Goal: Transaction & Acquisition: Purchase product/service

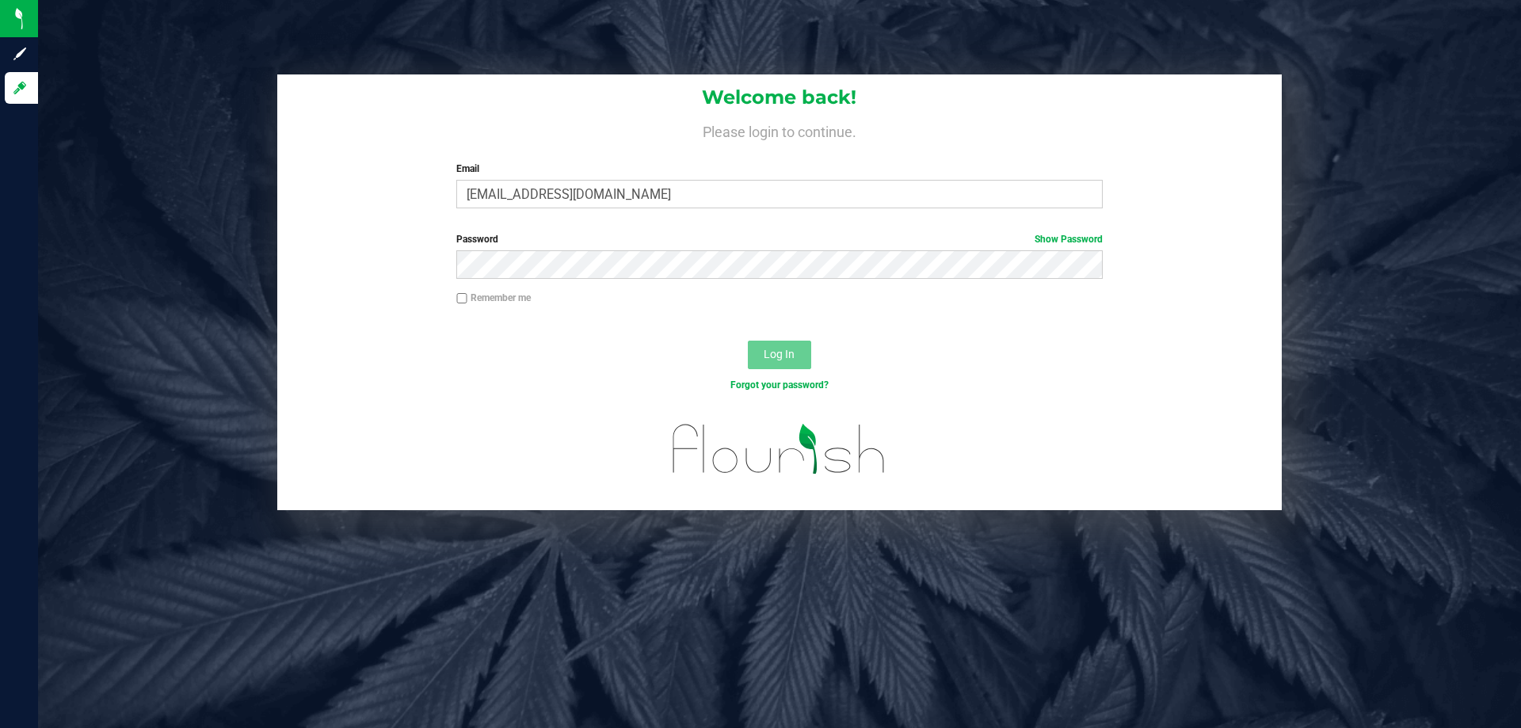
type input "tyking@liveparallel.com"
click at [748, 341] on button "Log In" at bounding box center [779, 355] width 63 height 29
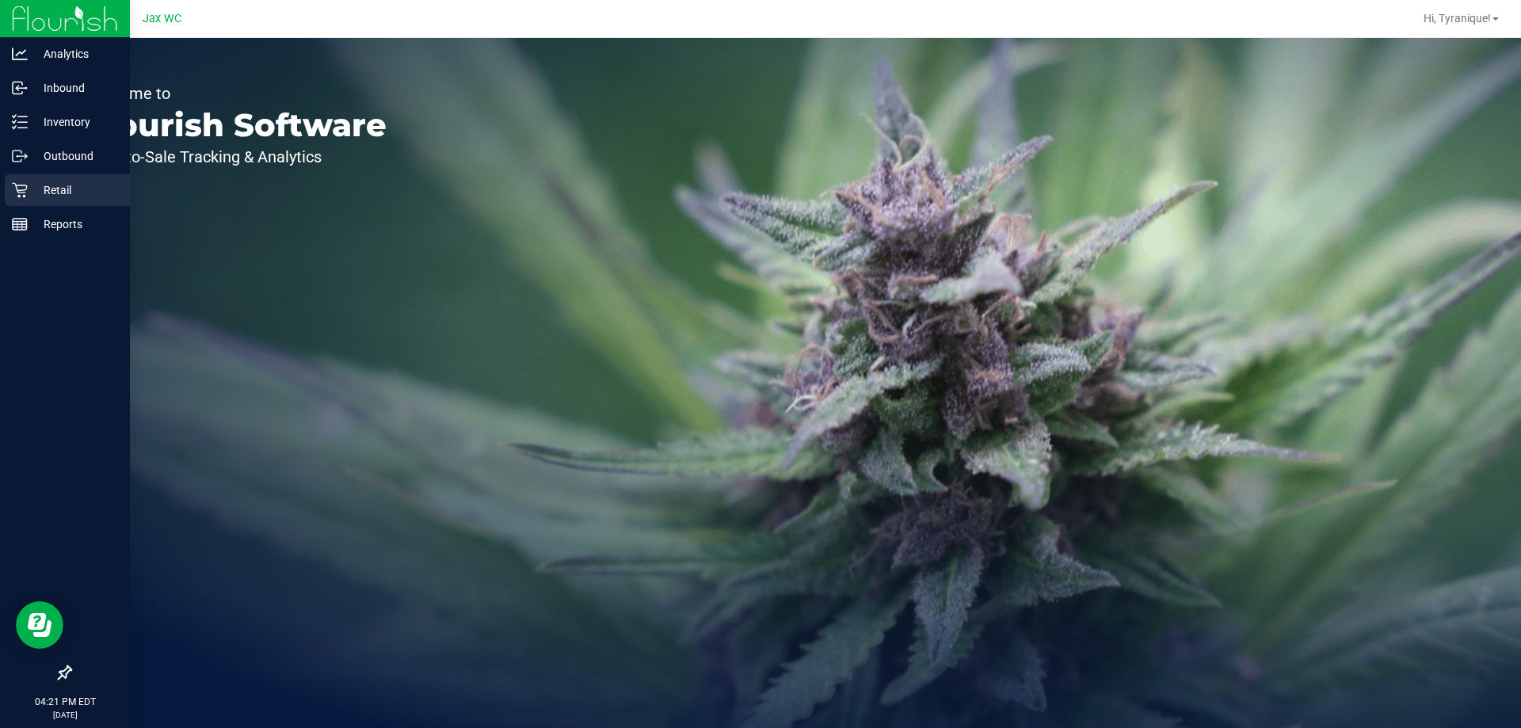
click at [19, 185] on icon at bounding box center [20, 190] width 16 height 16
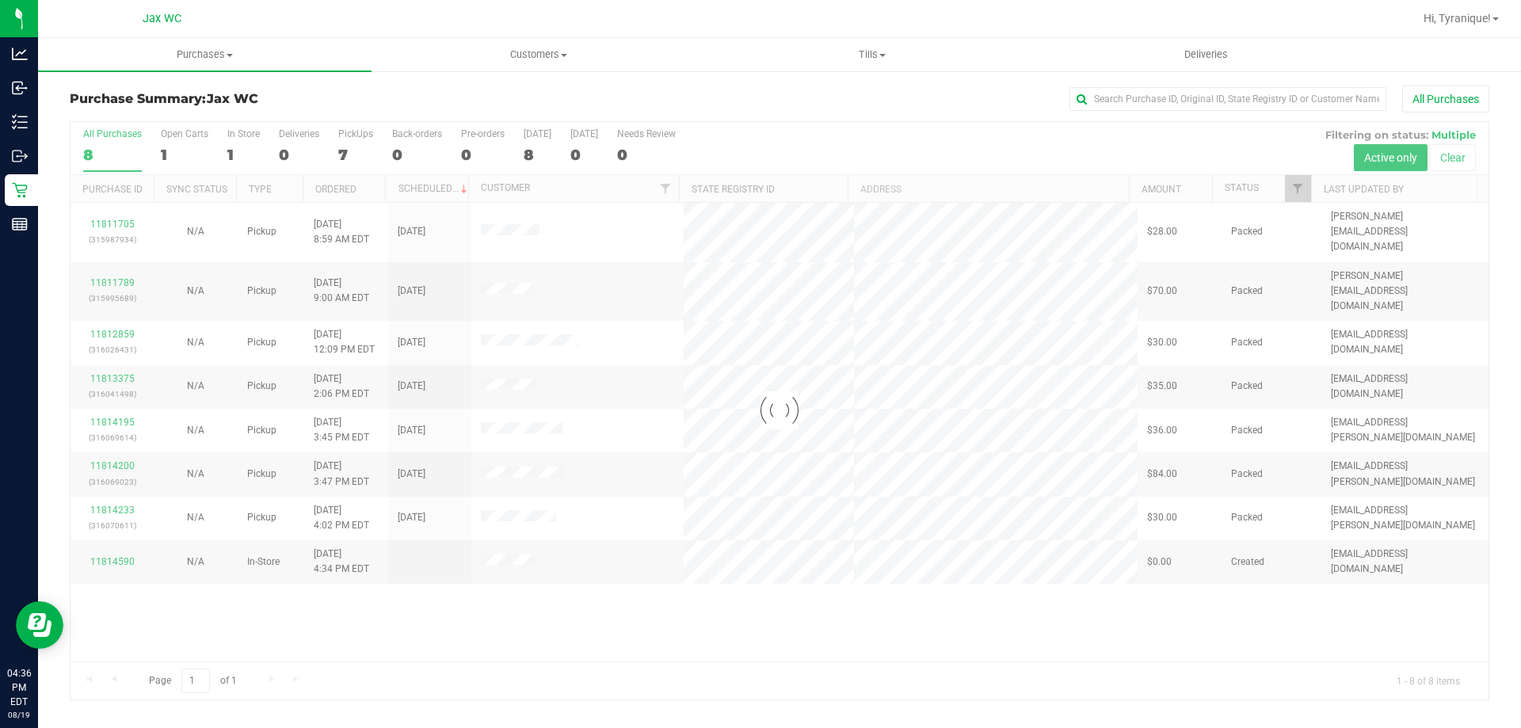
drag, startPoint x: 653, startPoint y: 682, endPoint x: 654, endPoint y: 661, distance: 21.4
click at [655, 682] on div at bounding box center [779, 410] width 1418 height 577
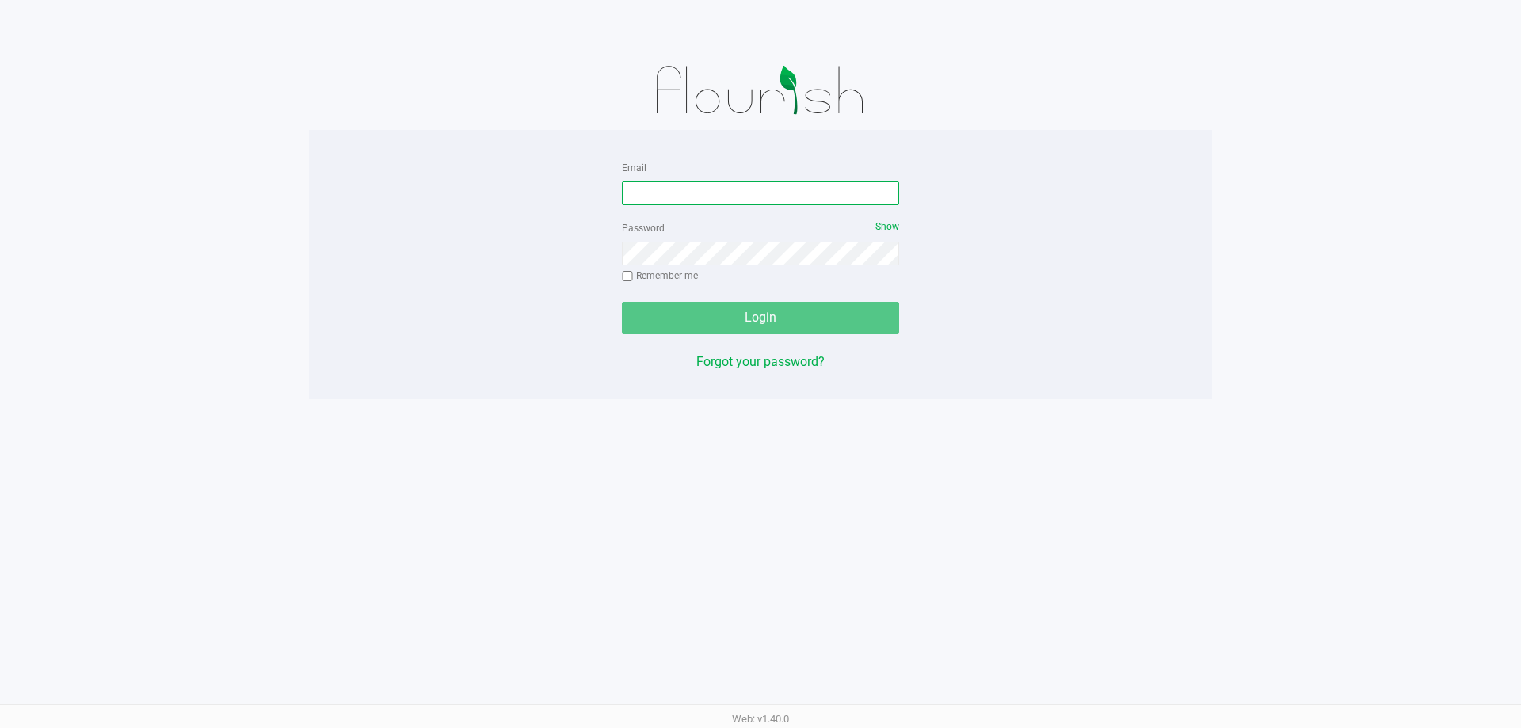
click at [715, 196] on input "Email" at bounding box center [760, 193] width 277 height 24
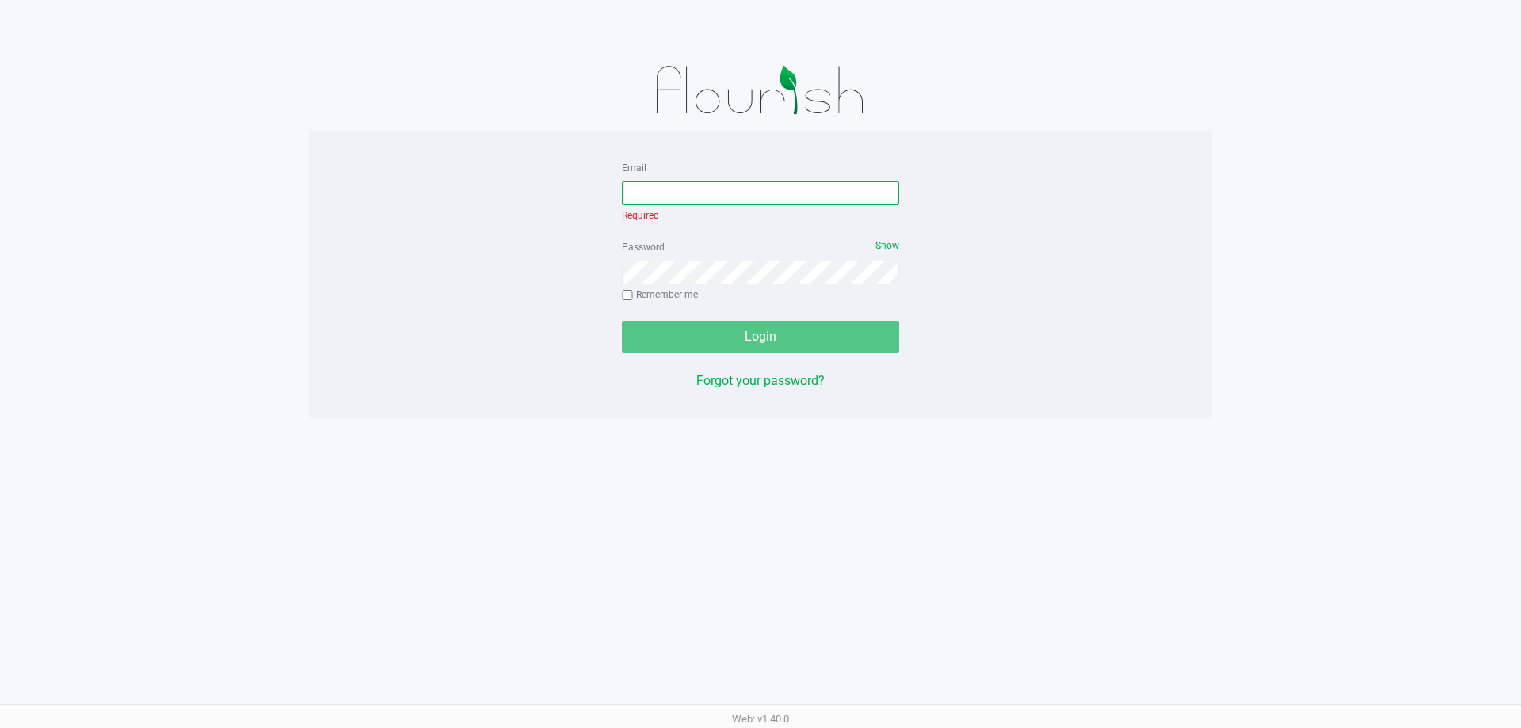
click at [698, 202] on input "Email" at bounding box center [760, 193] width 277 height 24
type input "tyking@liveparallel.com"
click at [707, 279] on div "Password Show Remember me" at bounding box center [760, 272] width 277 height 71
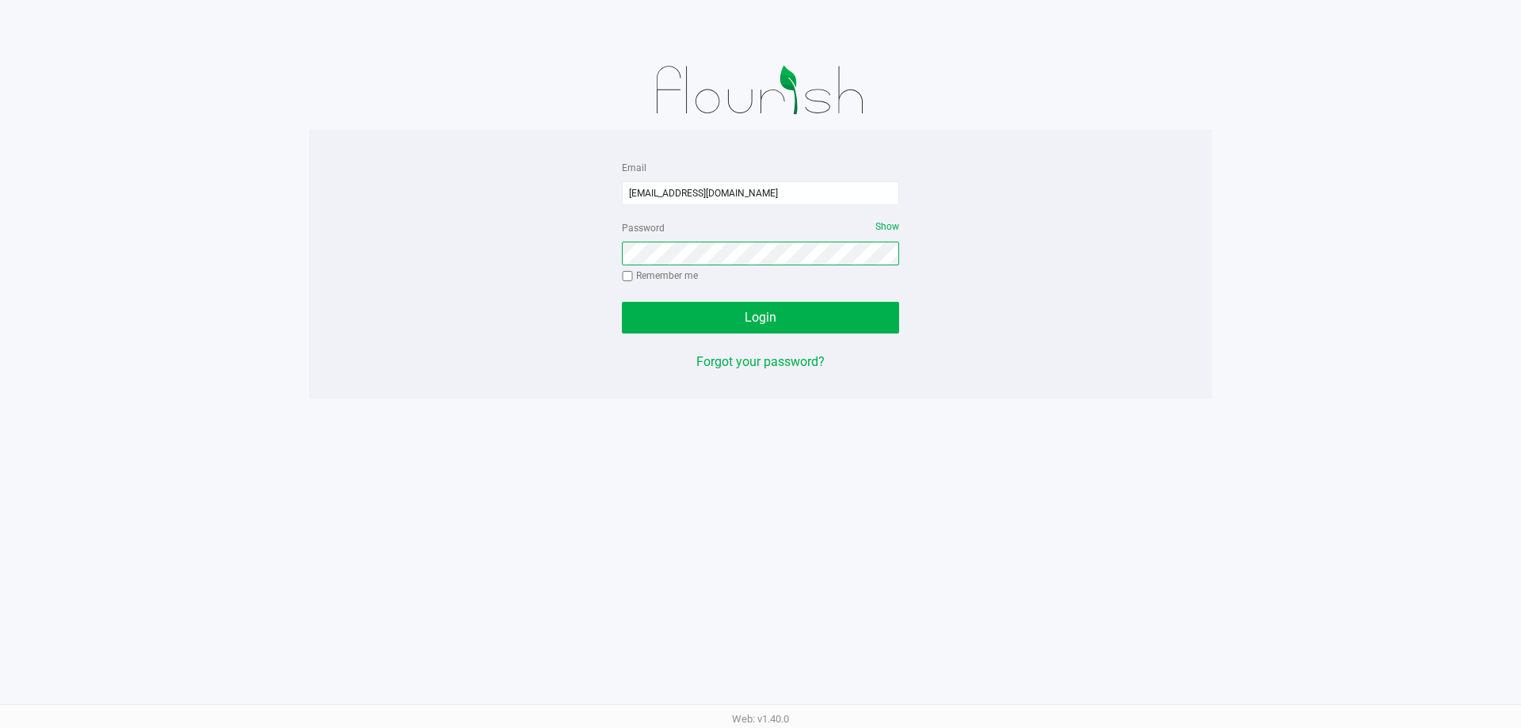
click at [622, 302] on button "Login" at bounding box center [760, 318] width 277 height 32
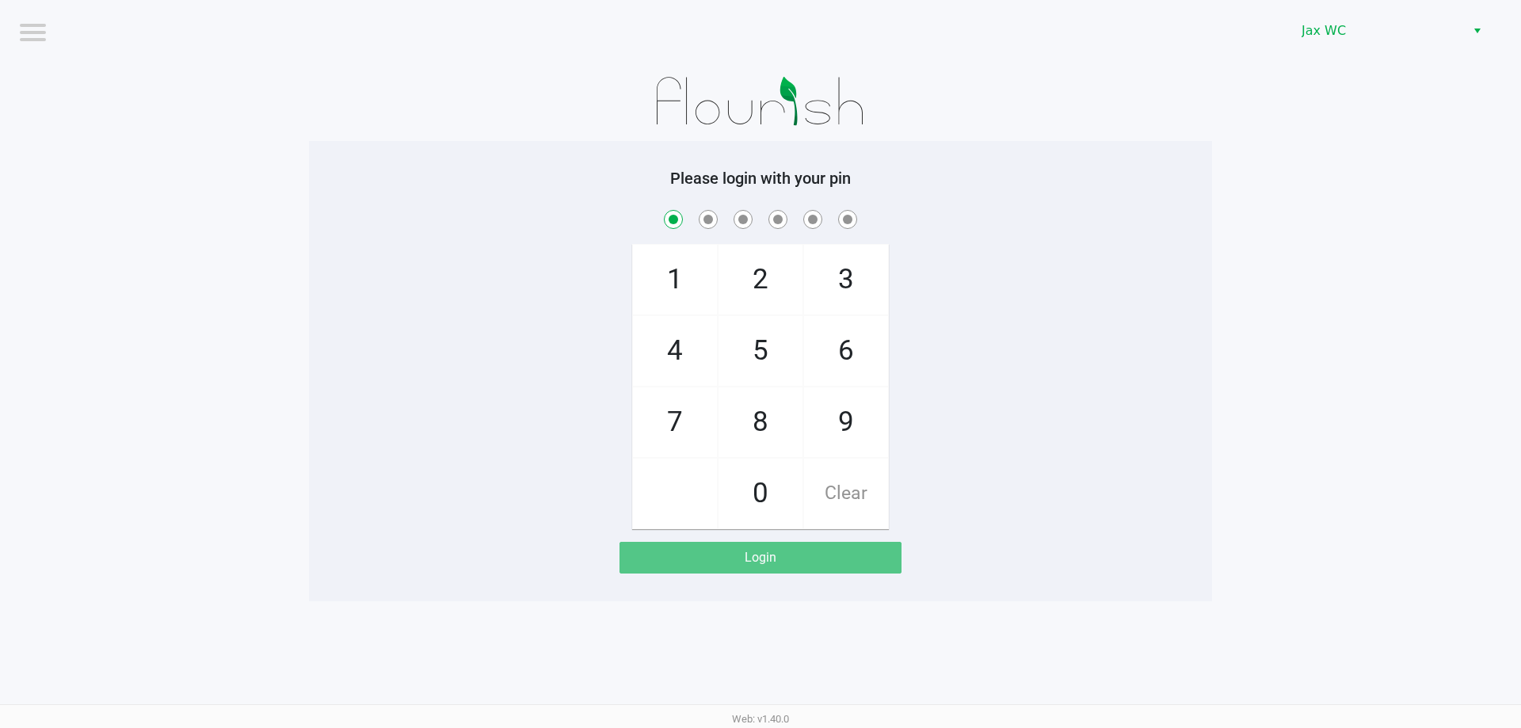
checkbox input "true"
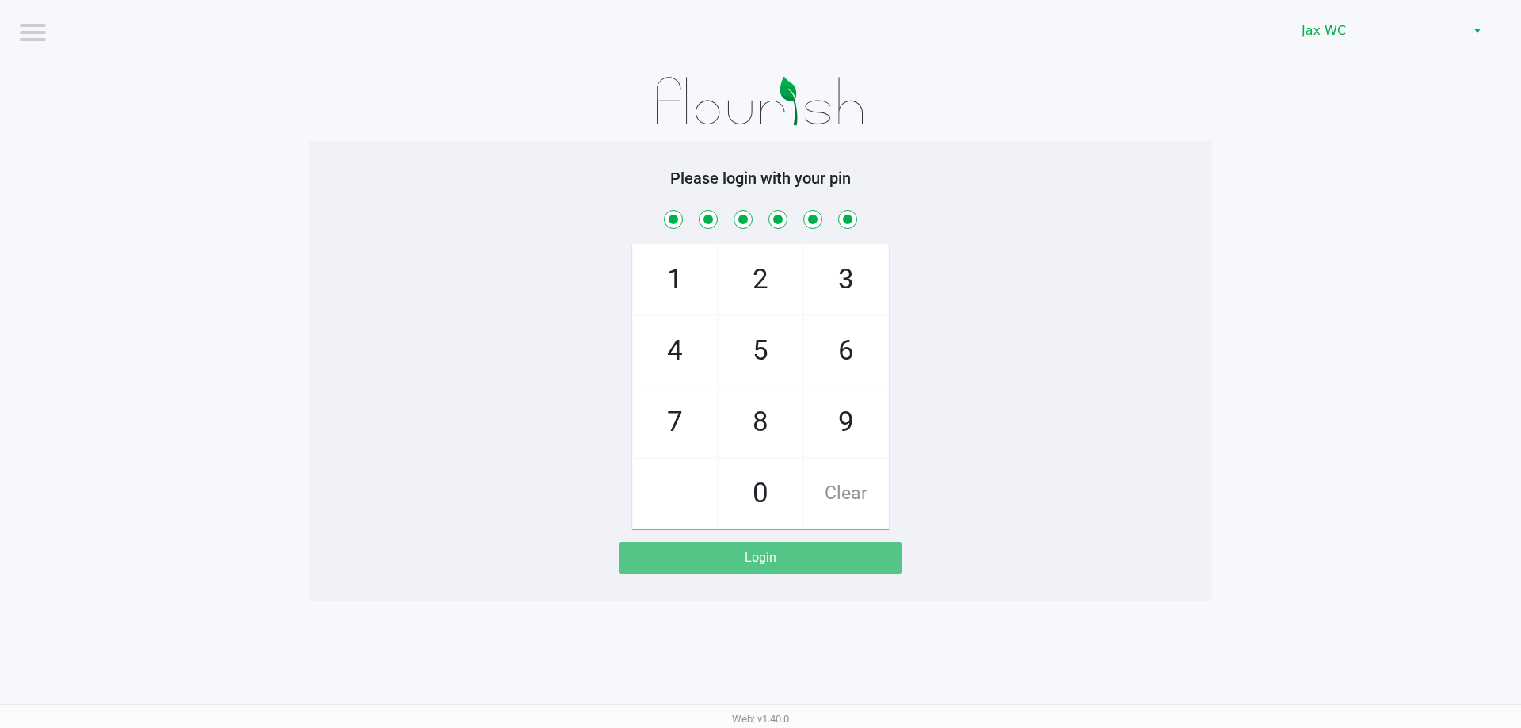
checkbox input "true"
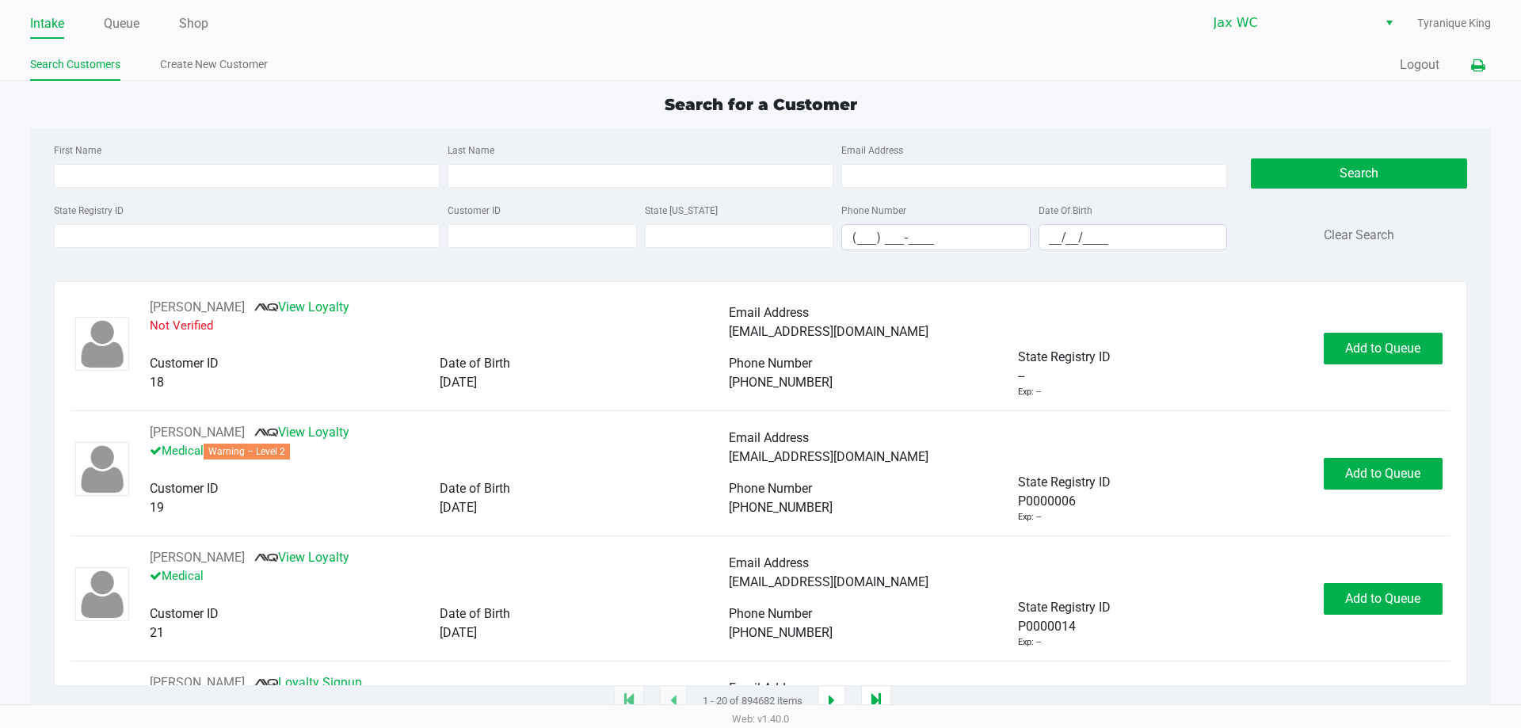
click at [1469, 71] on button at bounding box center [1478, 65] width 26 height 29
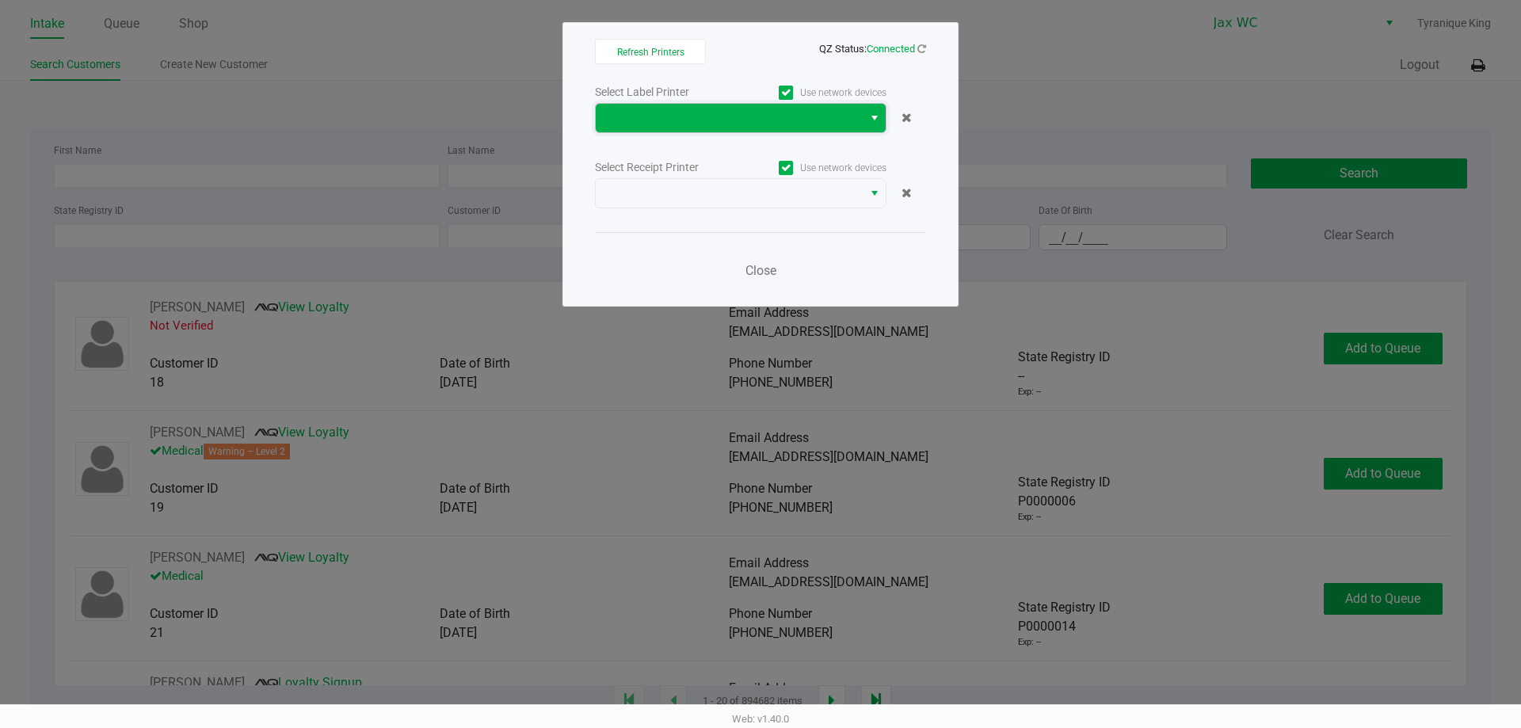
click at [684, 128] on span at bounding box center [729, 118] width 267 height 29
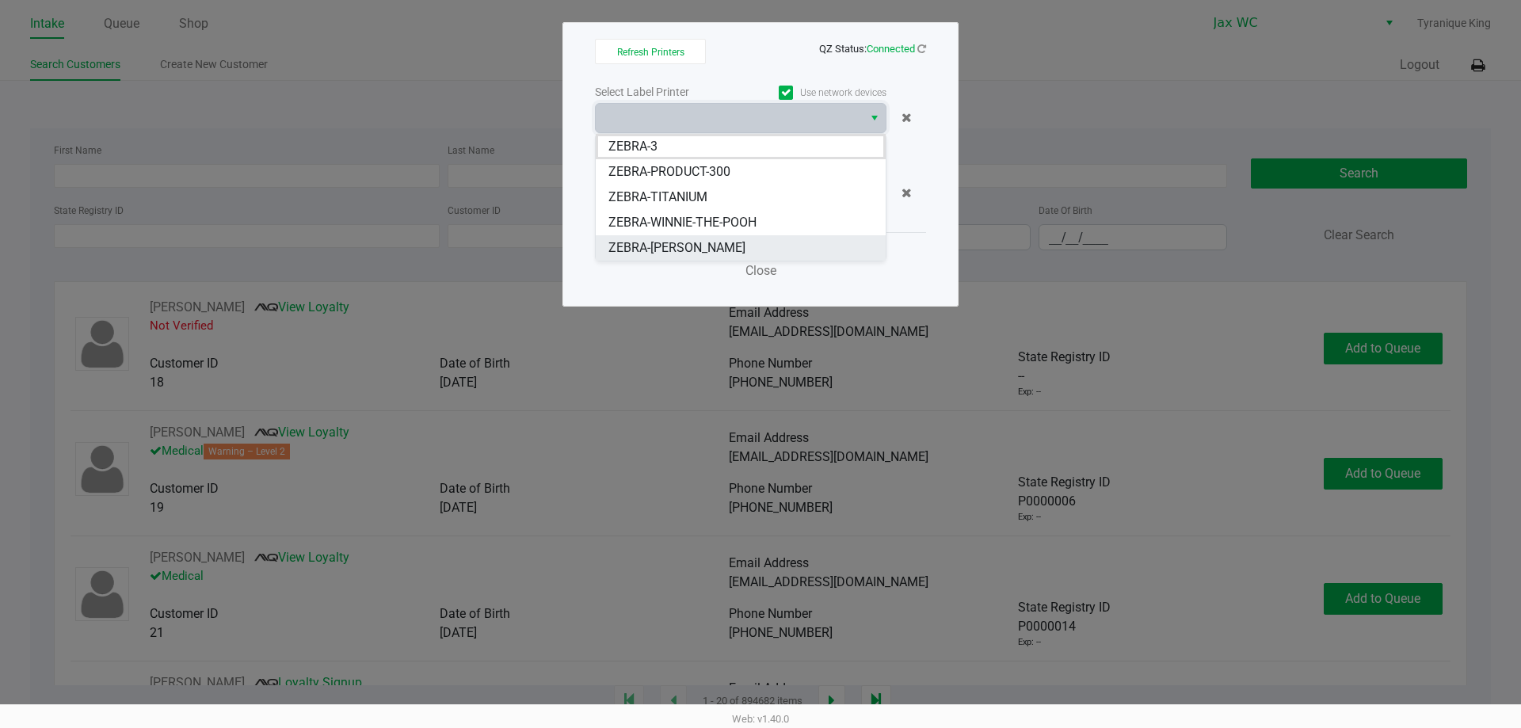
click at [745, 246] on span "ZEBRA-YOHANNA-LOGAN" at bounding box center [676, 247] width 137 height 19
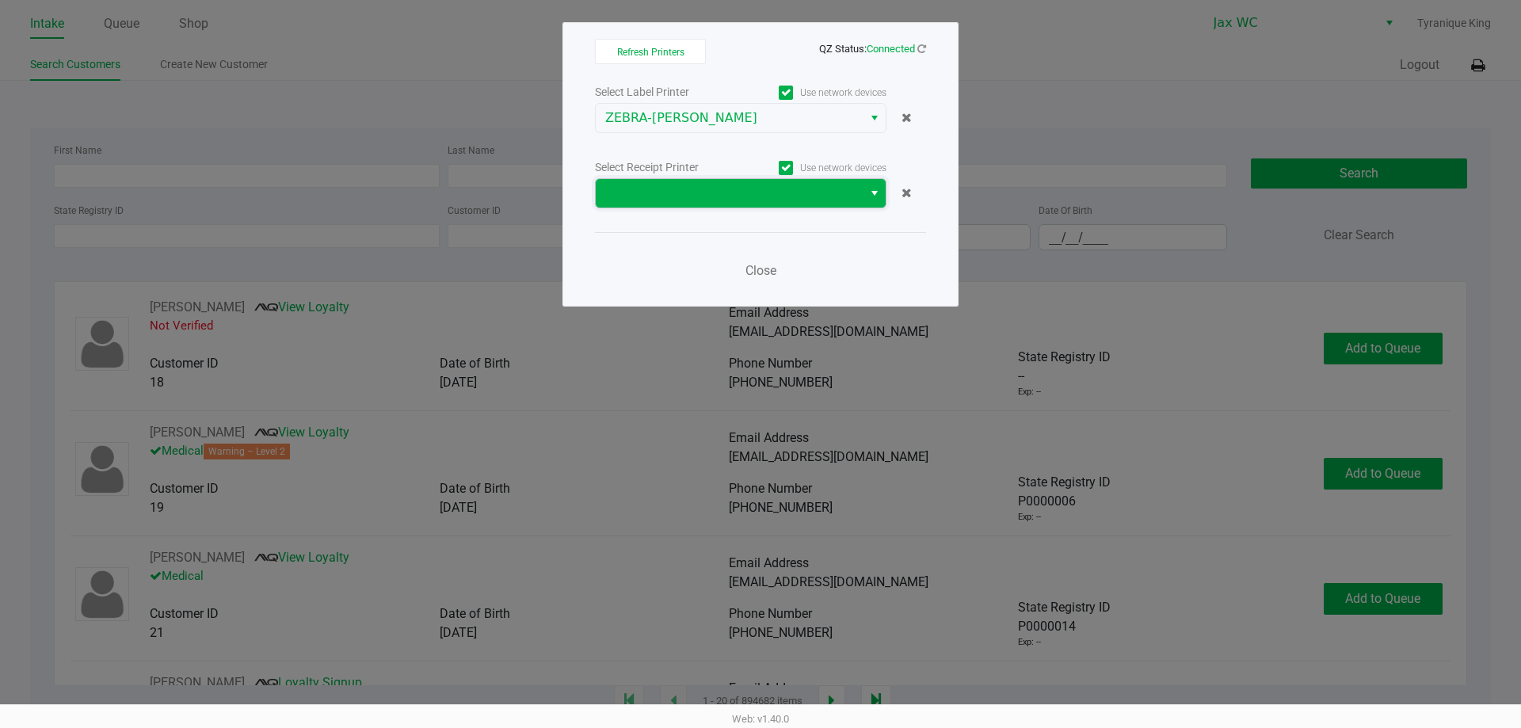
click at [779, 203] on span at bounding box center [729, 193] width 267 height 29
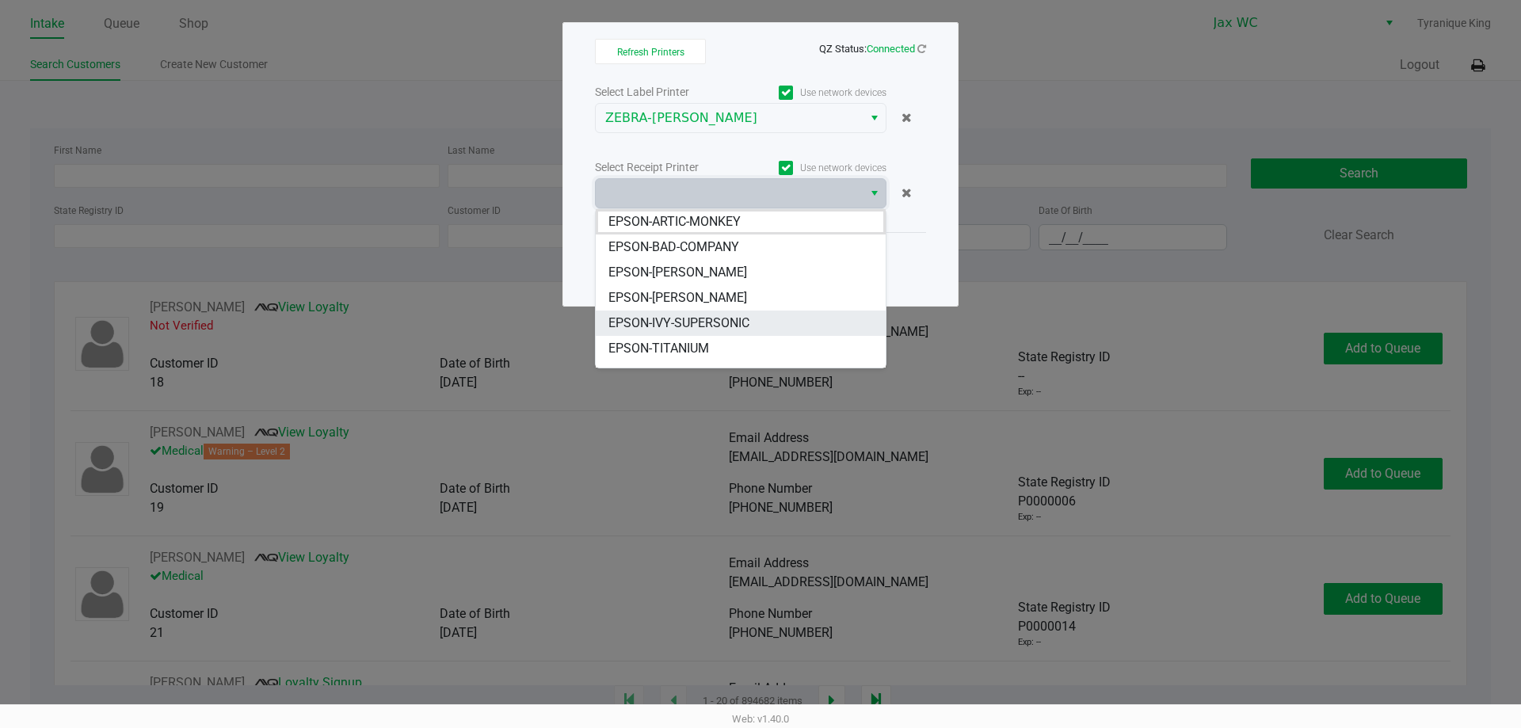
click at [726, 325] on span "EPSON-IVY-SUPERSONIC" at bounding box center [678, 323] width 141 height 19
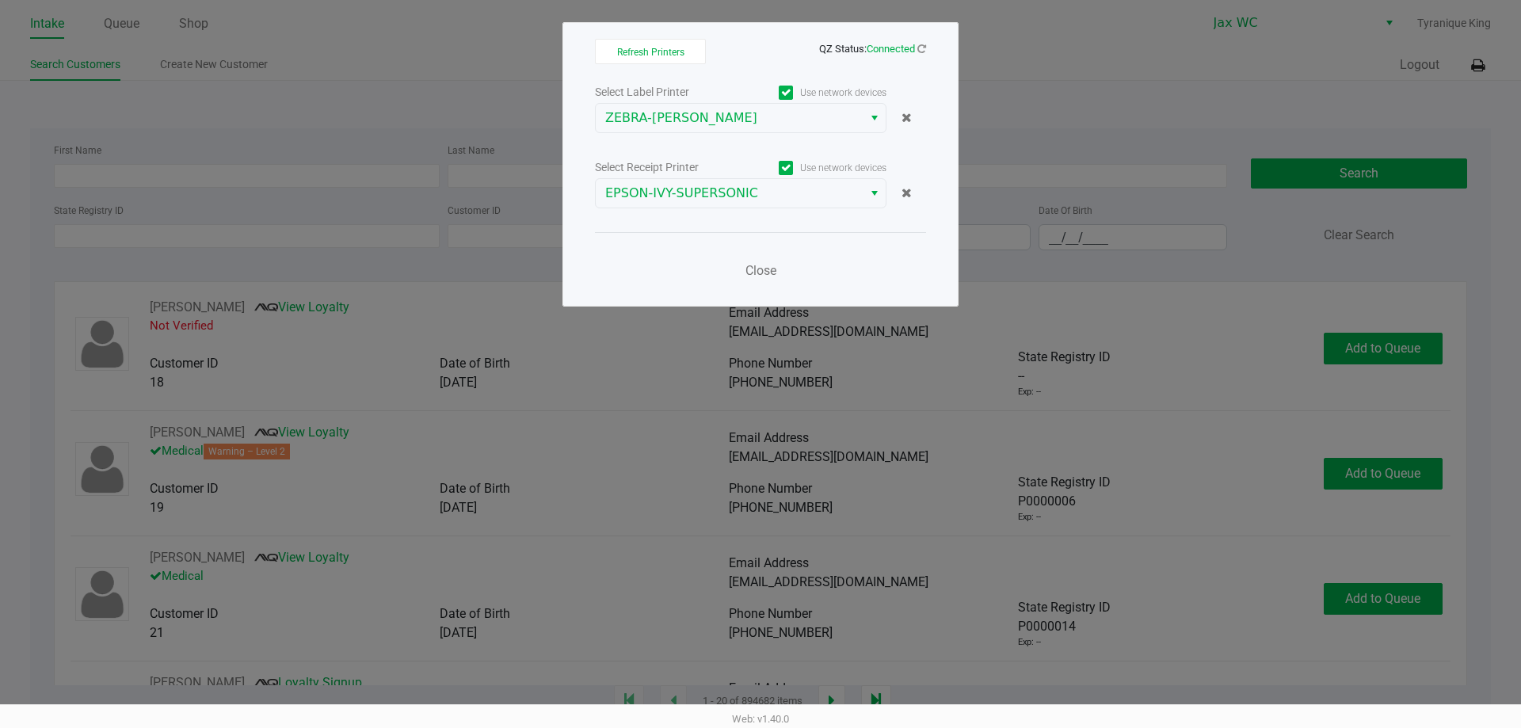
click at [748, 249] on div "Close" at bounding box center [760, 261] width 331 height 58
click at [765, 272] on span "Close" at bounding box center [760, 270] width 31 height 15
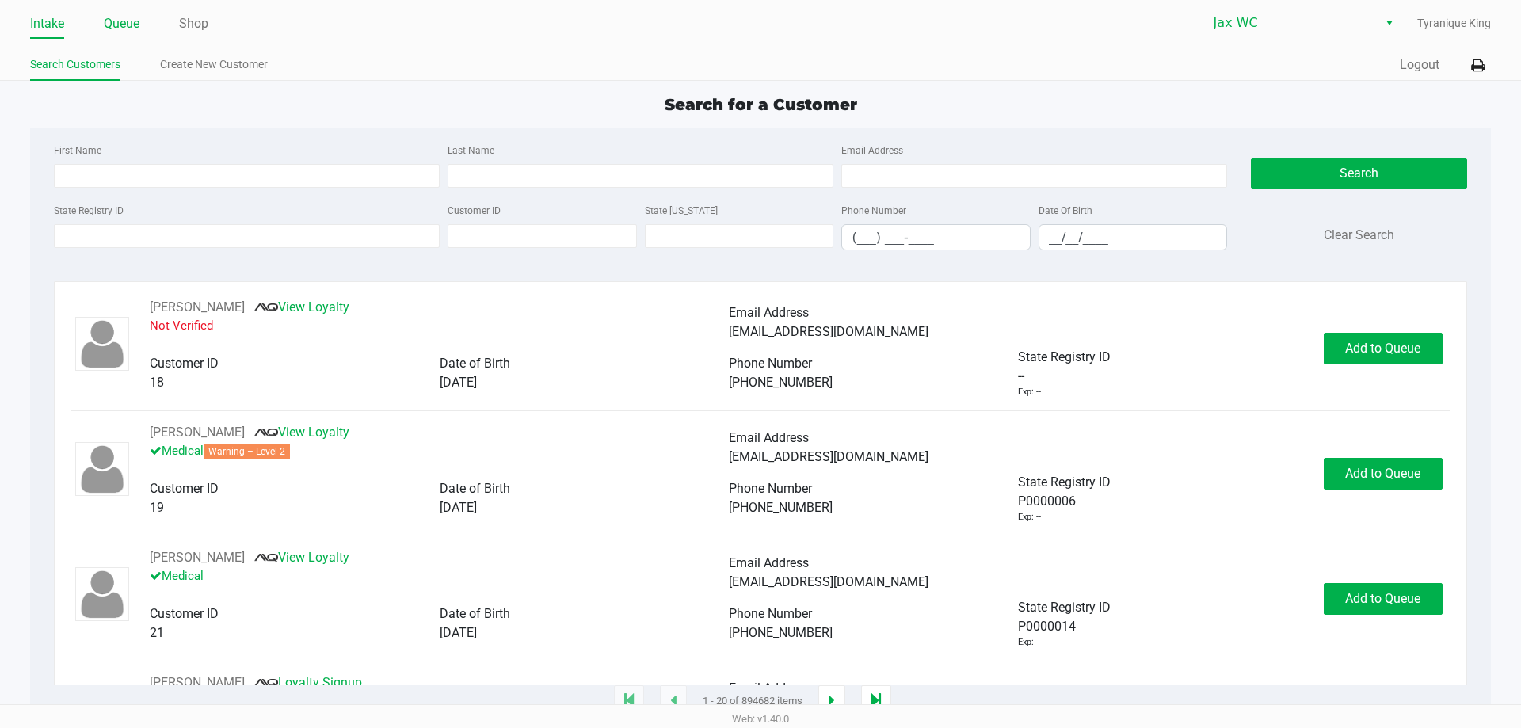
click at [128, 17] on link "Queue" at bounding box center [122, 24] width 36 height 22
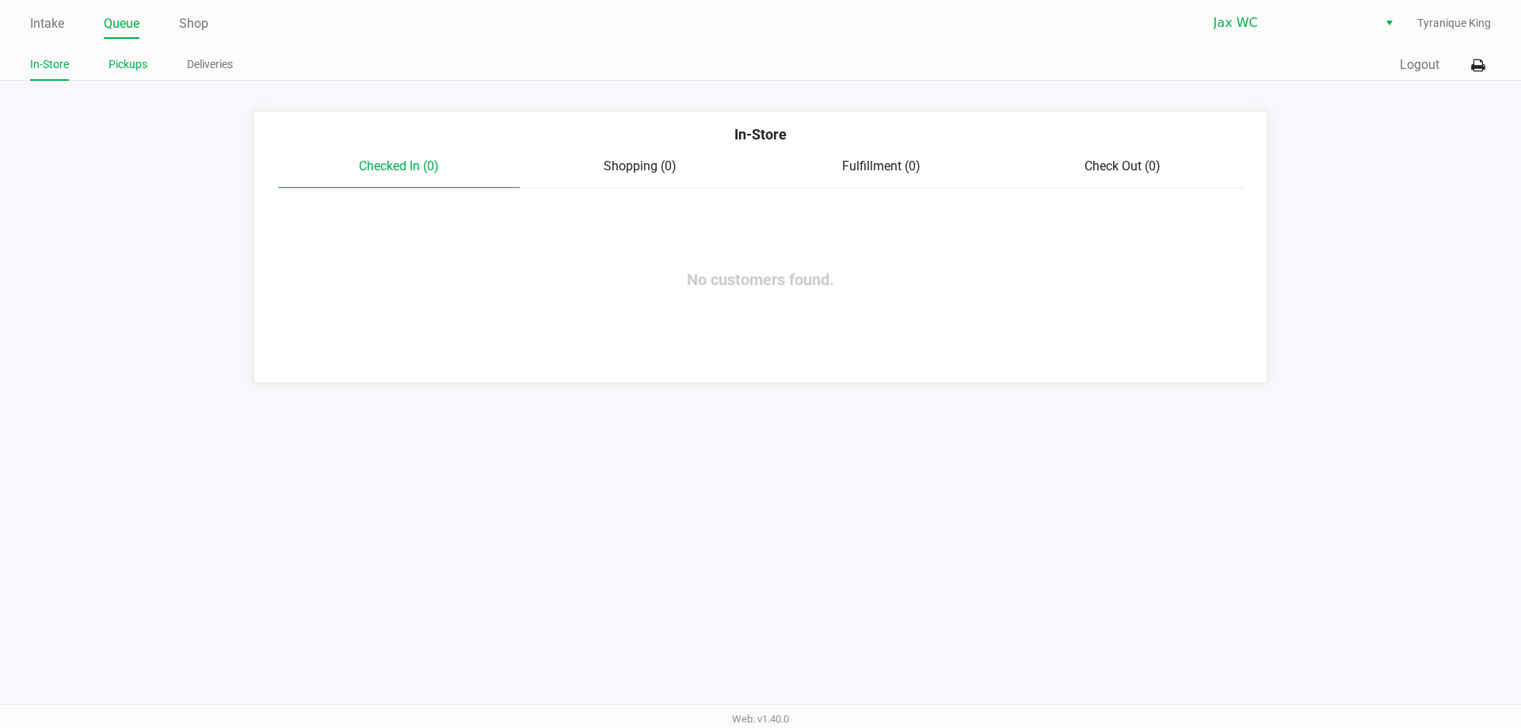
click at [124, 59] on link "Pickups" at bounding box center [128, 65] width 39 height 20
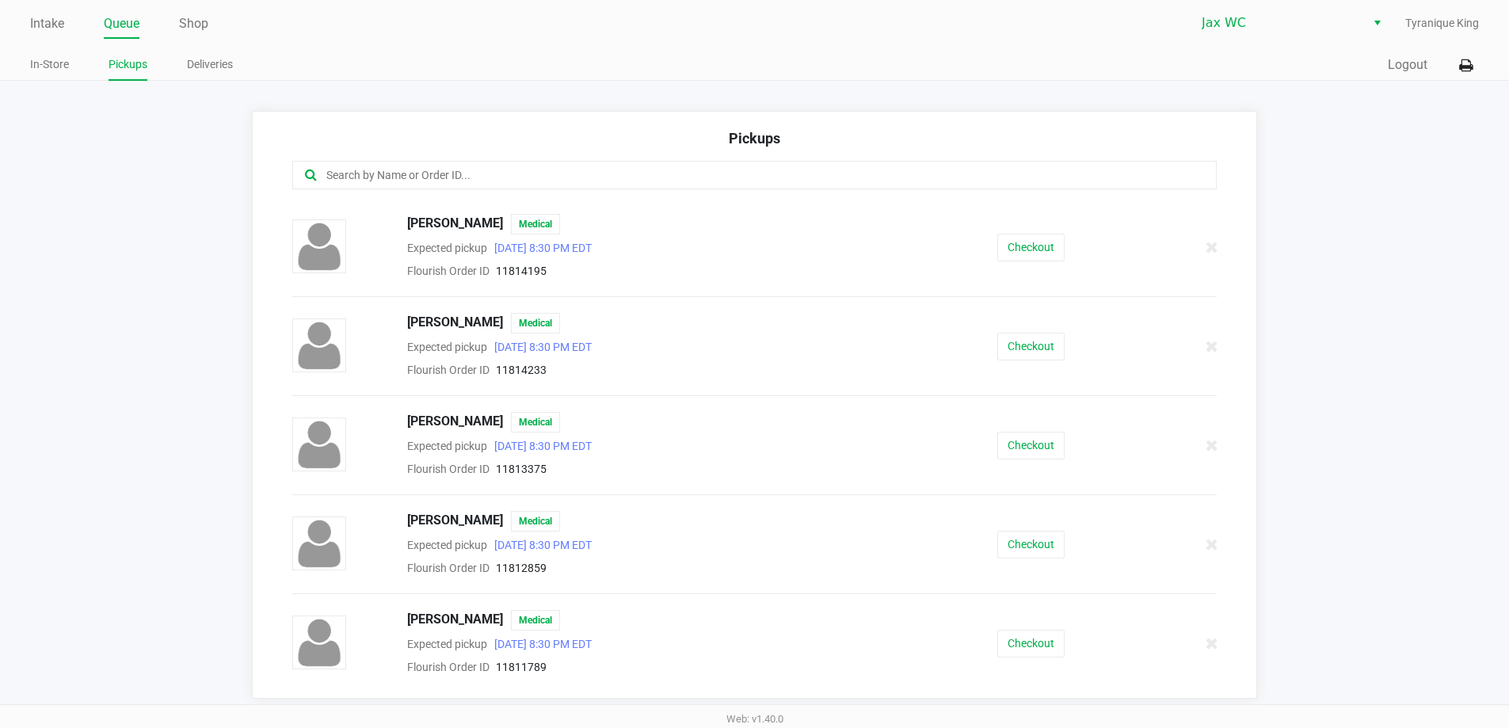
scroll to position [148, 0]
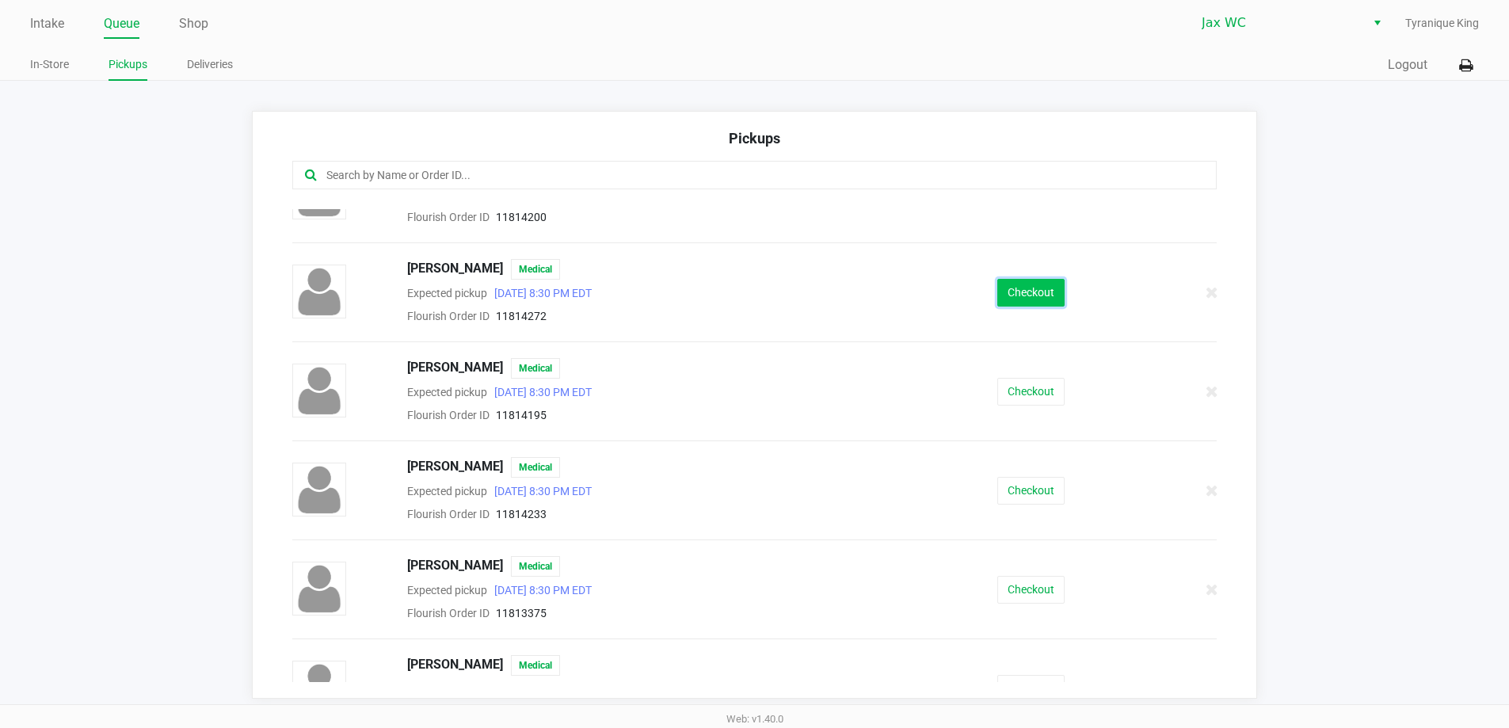
click at [1033, 303] on button "Checkout" at bounding box center [1030, 293] width 67 height 28
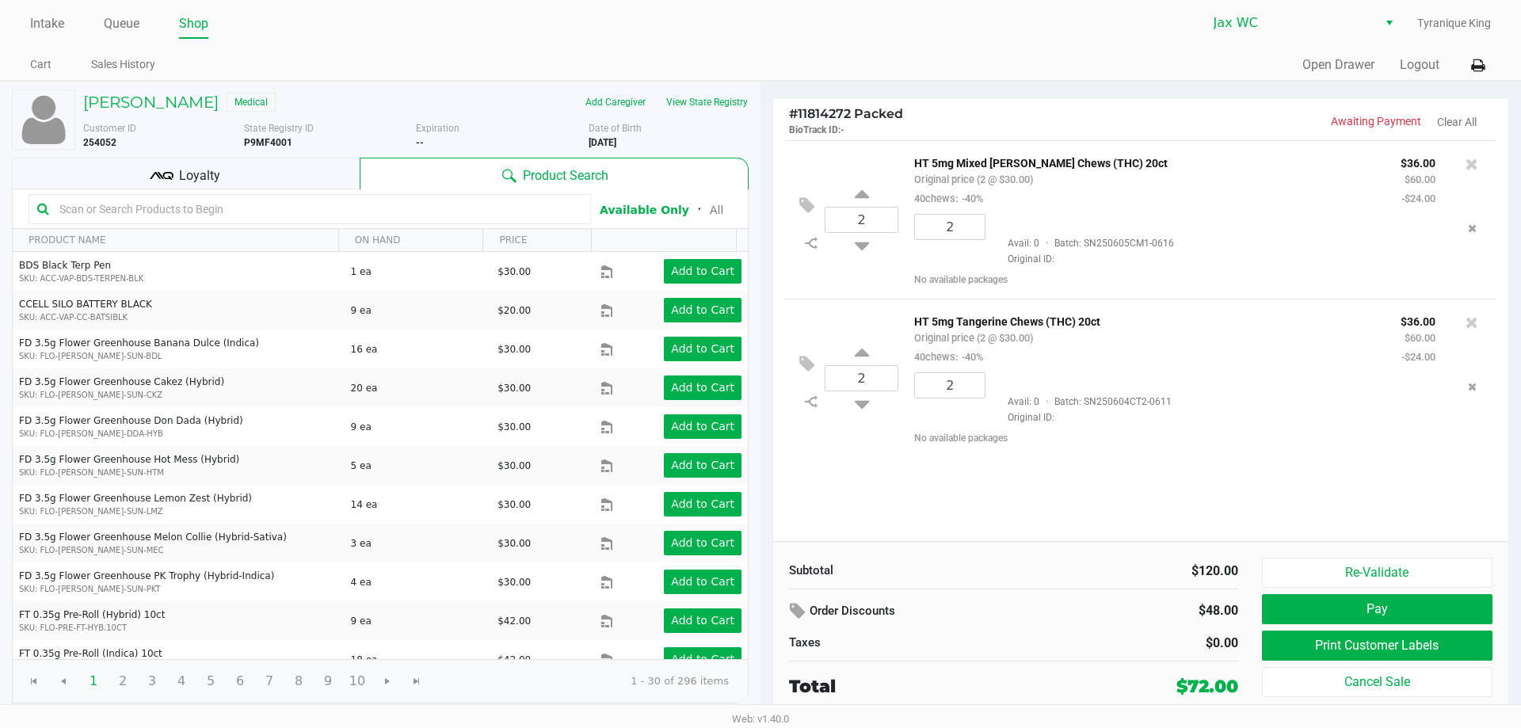
click at [281, 170] on div "Loyalty" at bounding box center [186, 174] width 348 height 32
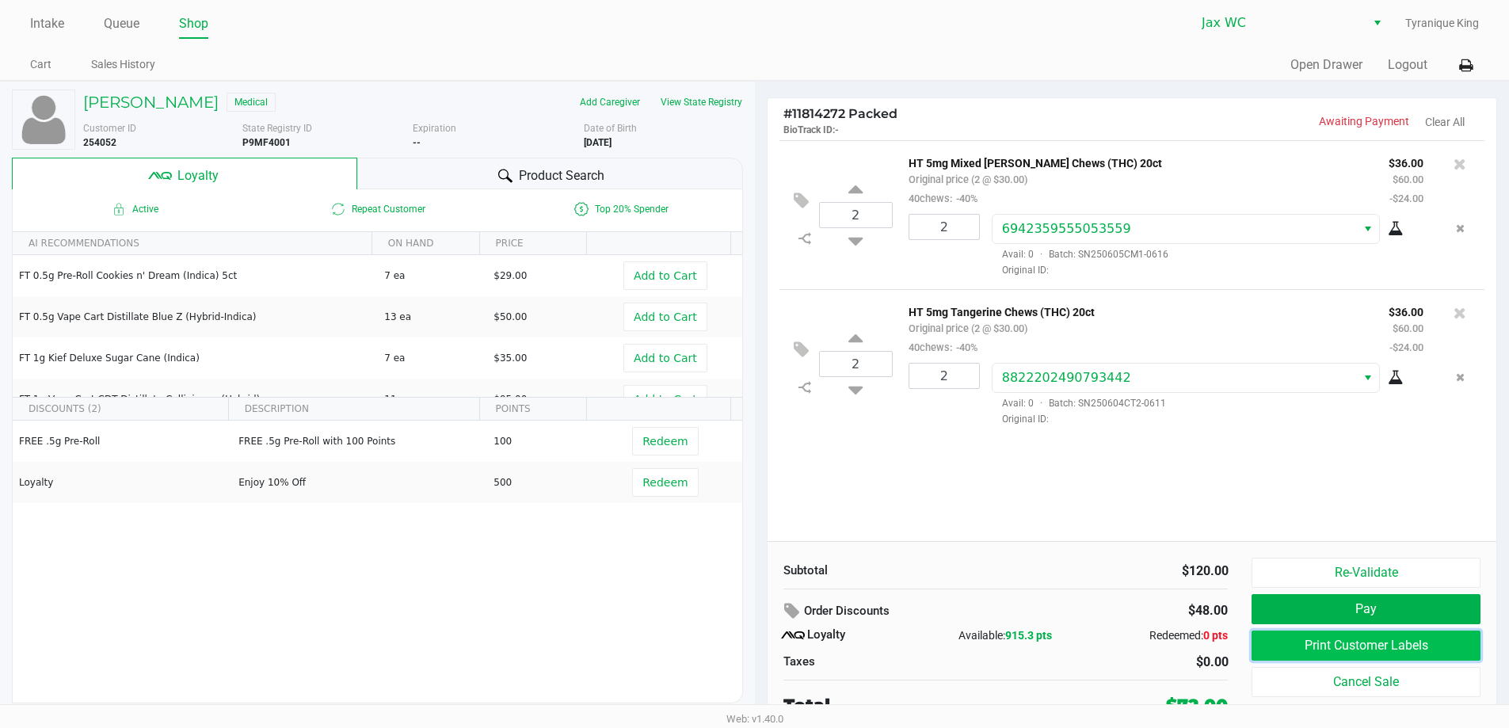
click at [1299, 636] on button "Print Customer Labels" at bounding box center [1365, 645] width 228 height 30
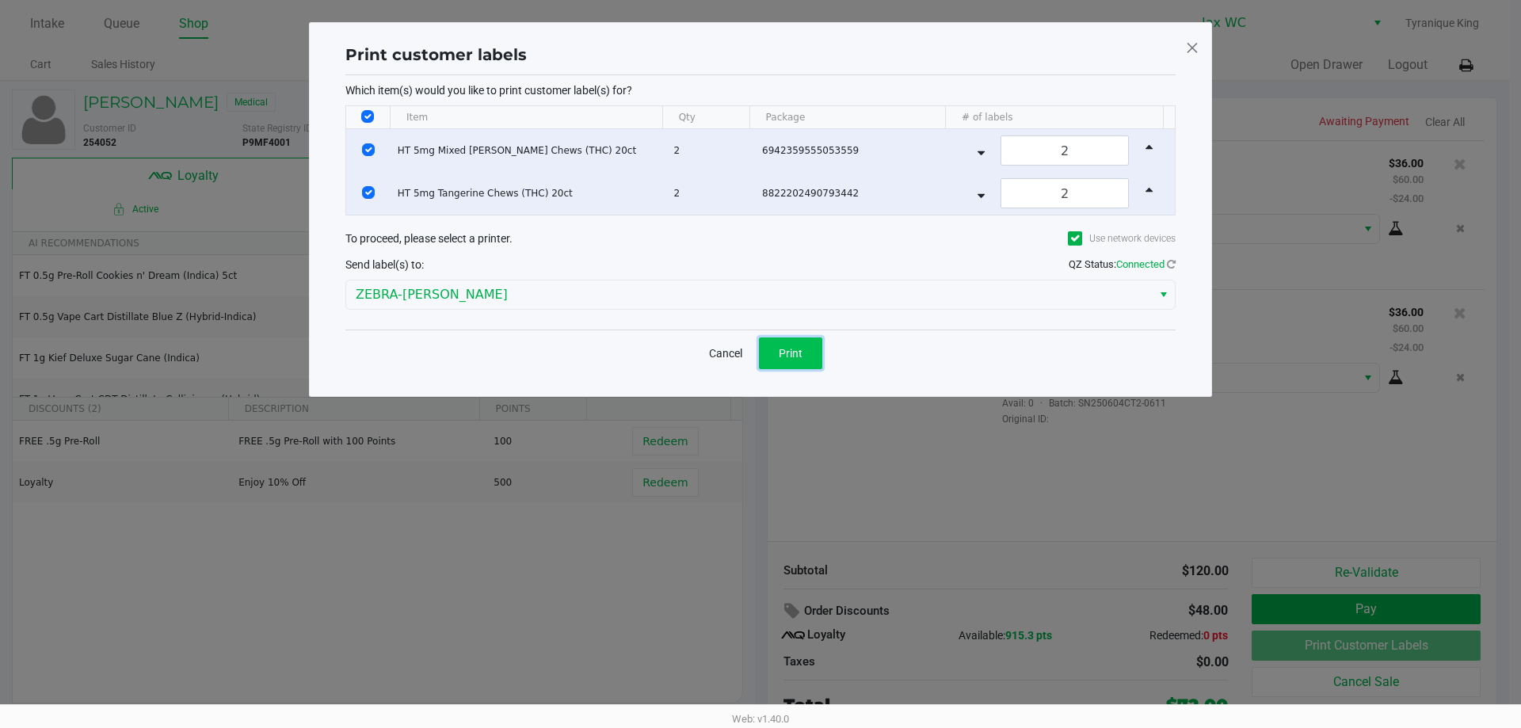
click at [777, 342] on button "Print" at bounding box center [790, 353] width 63 height 32
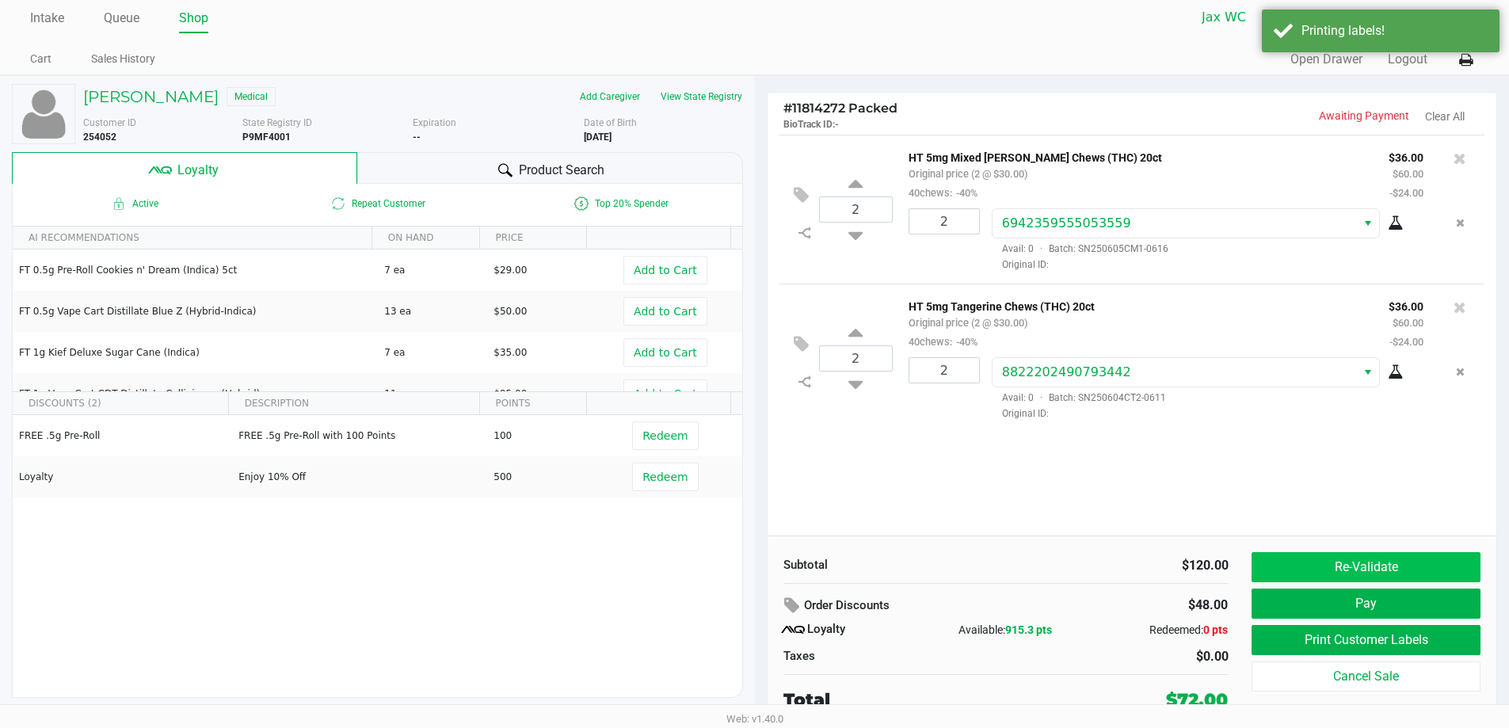
scroll to position [7, 0]
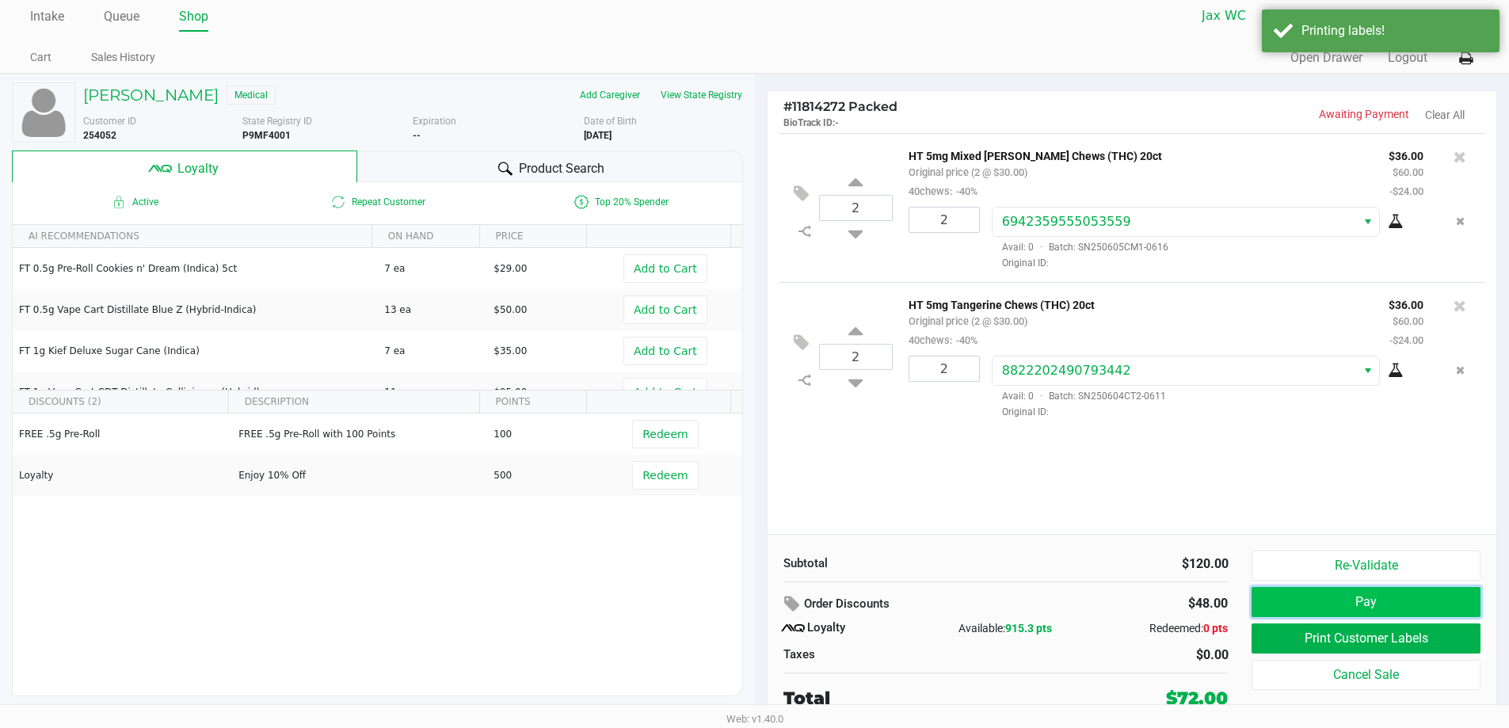
click at [1312, 602] on button "Pay" at bounding box center [1365, 602] width 228 height 30
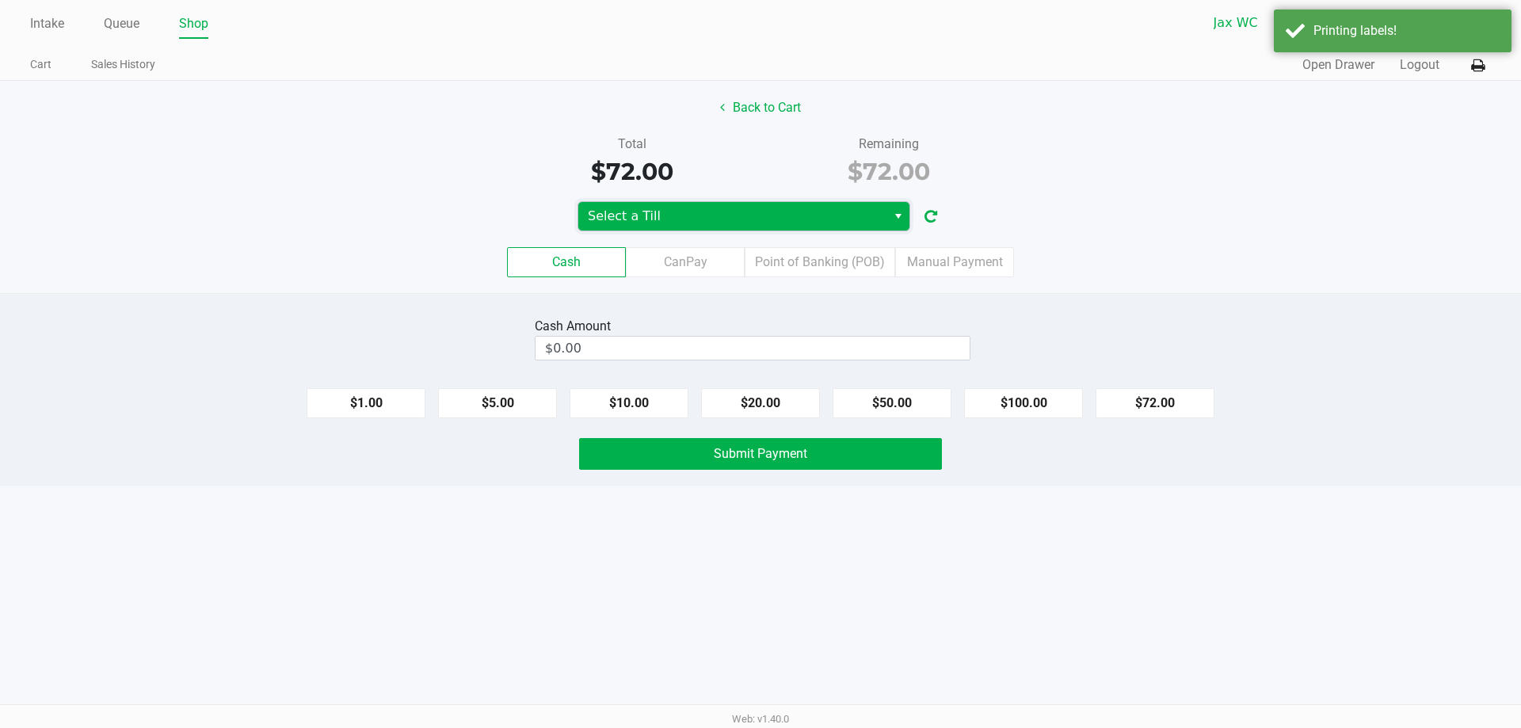
click at [821, 227] on span "Select a Till" at bounding box center [732, 216] width 308 height 29
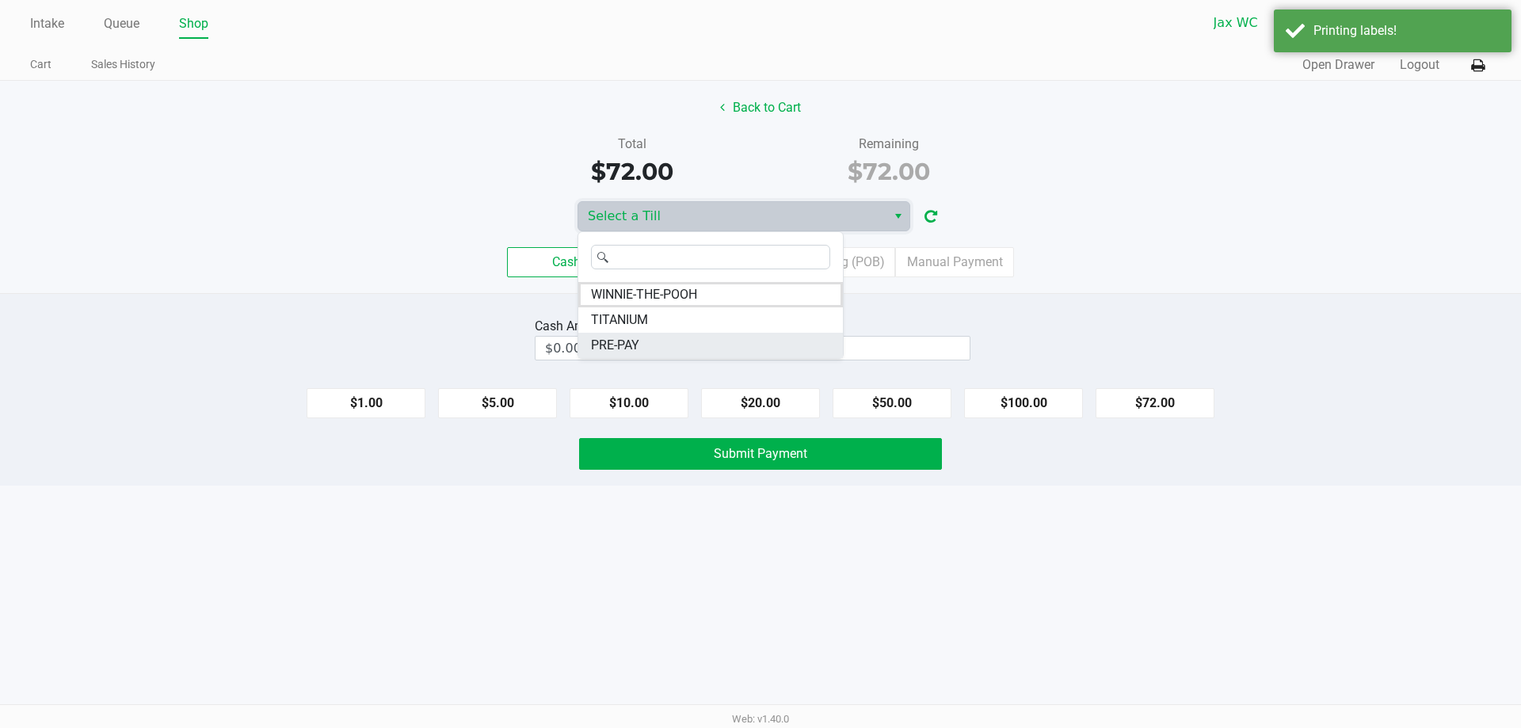
click at [643, 342] on li "PRE-PAY" at bounding box center [710, 345] width 265 height 25
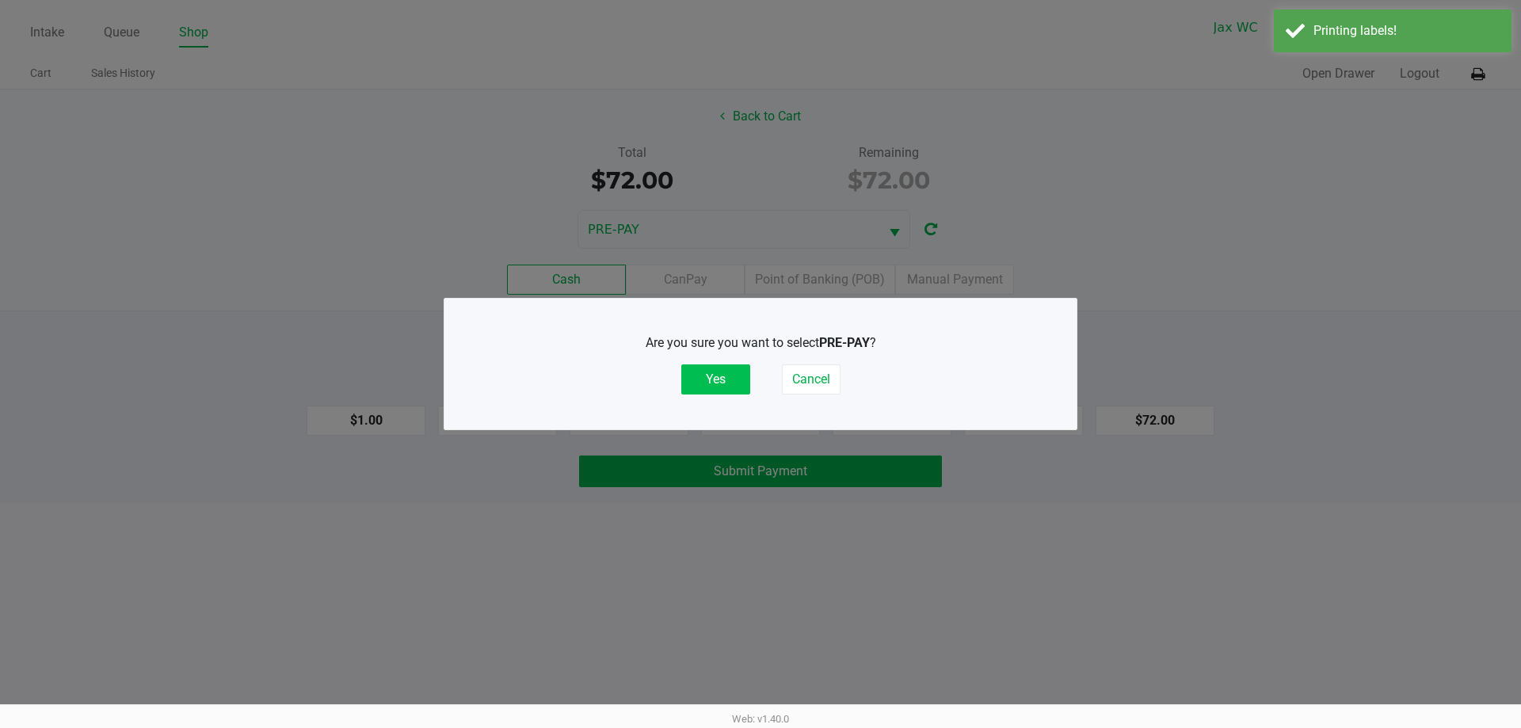
click at [724, 380] on button "Yes" at bounding box center [715, 379] width 69 height 30
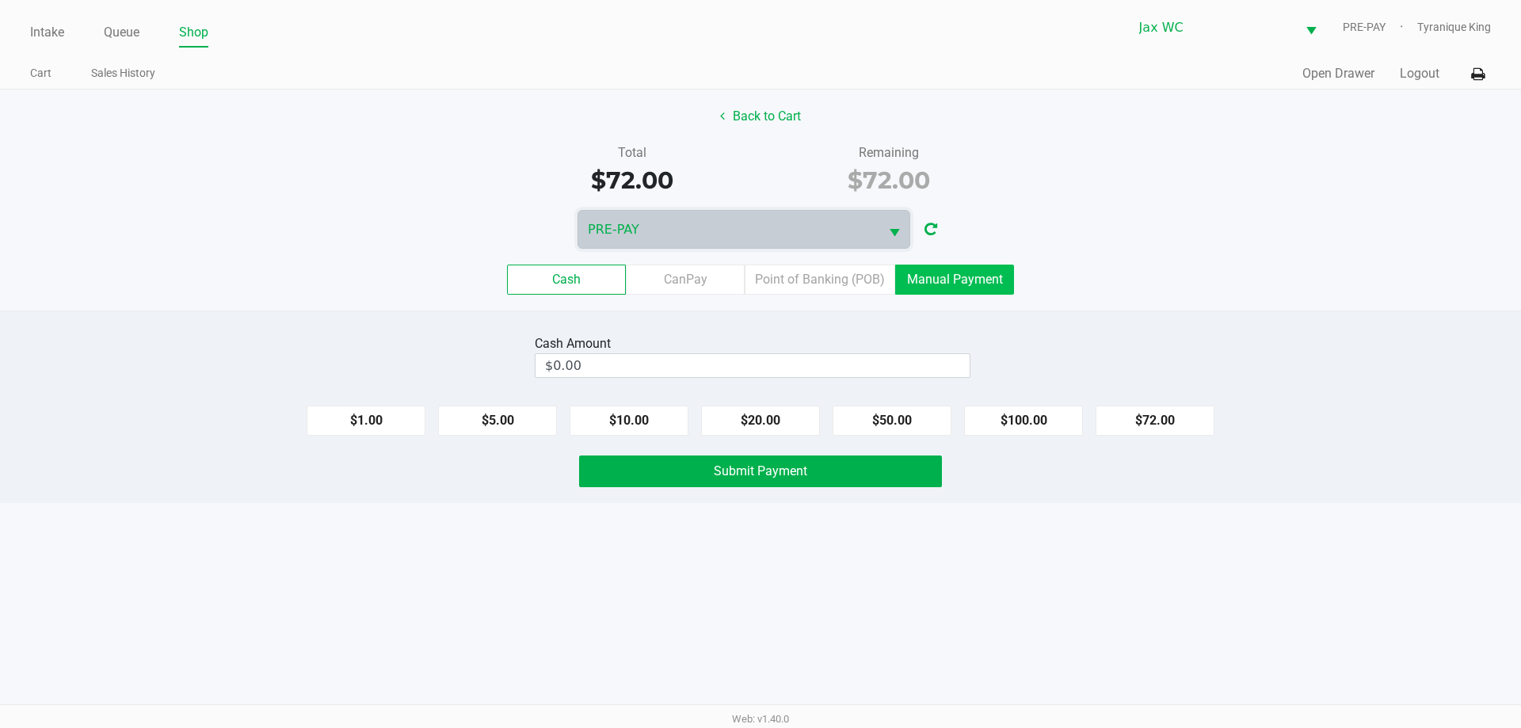
click at [980, 291] on label "Manual Payment" at bounding box center [954, 280] width 119 height 30
click at [0, 0] on 8 "Manual Payment" at bounding box center [0, 0] width 0 height 0
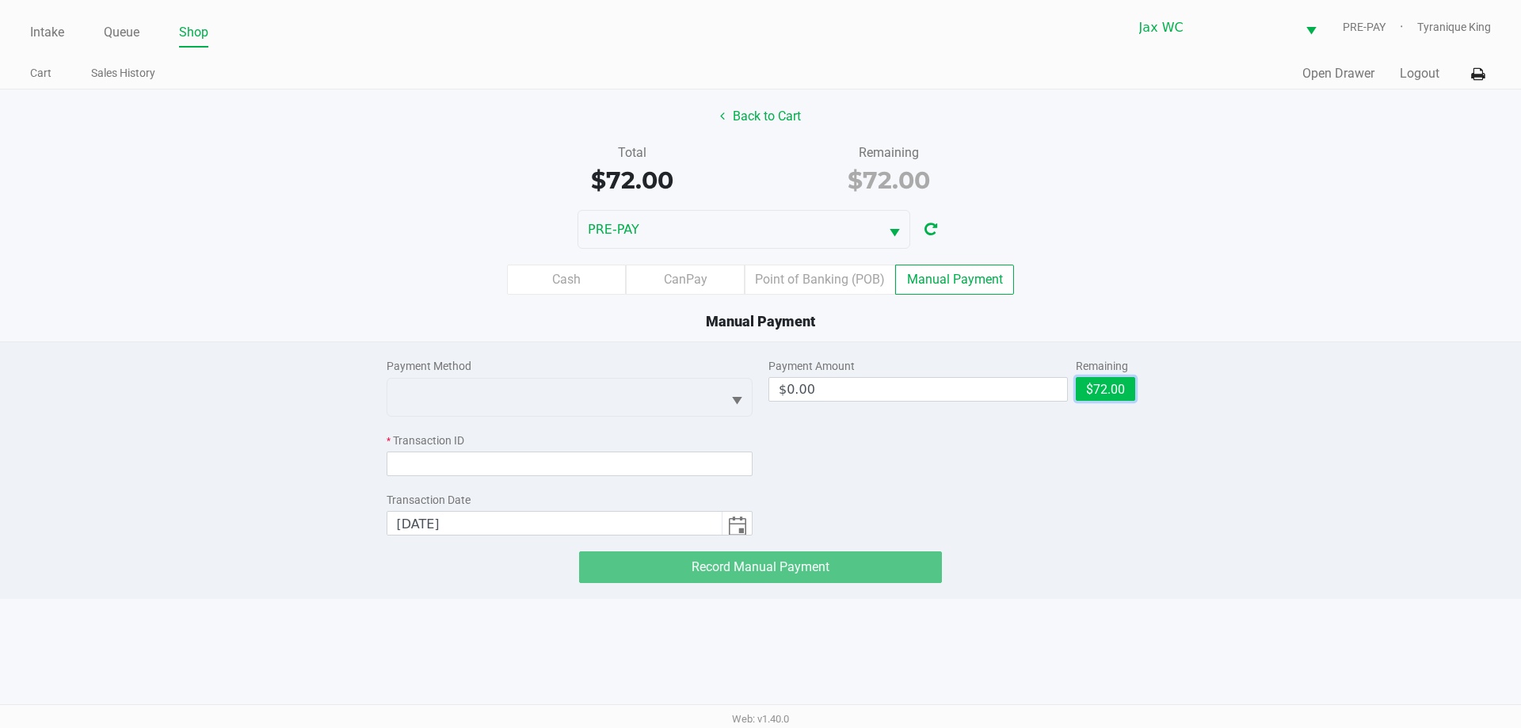
click at [1123, 385] on button "$72.00" at bounding box center [1105, 389] width 59 height 24
type input "$72.00"
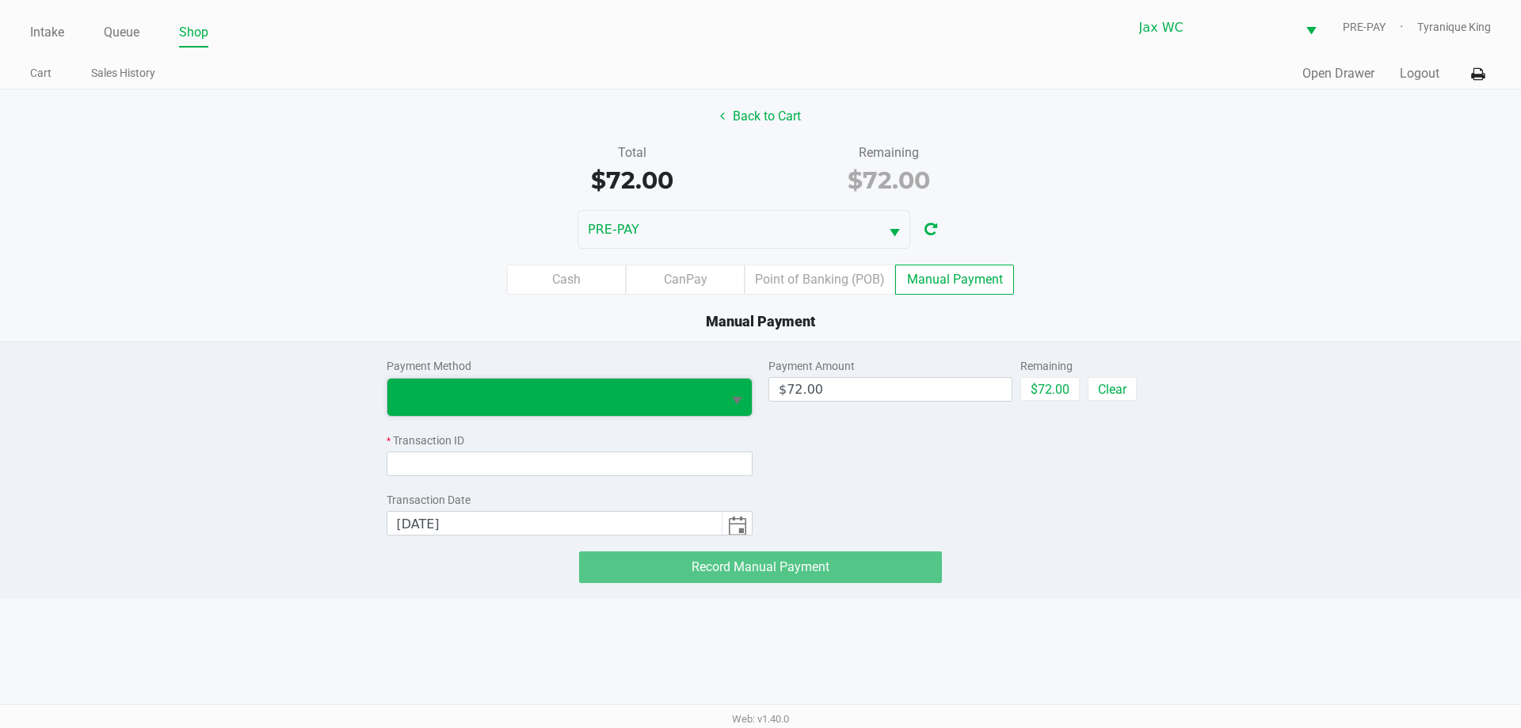
click at [625, 387] on span at bounding box center [555, 396] width 316 height 19
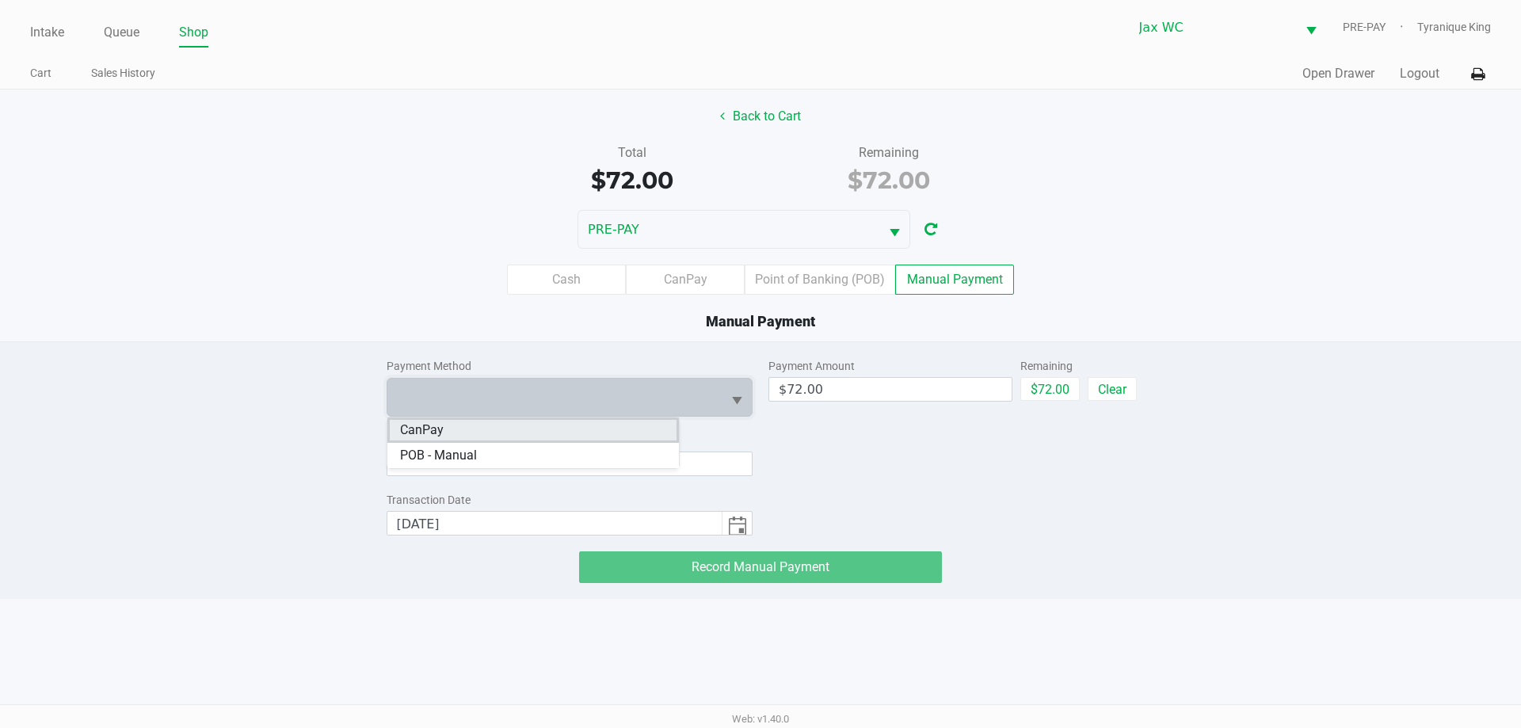
click at [481, 429] on li "CanPay" at bounding box center [532, 429] width 291 height 25
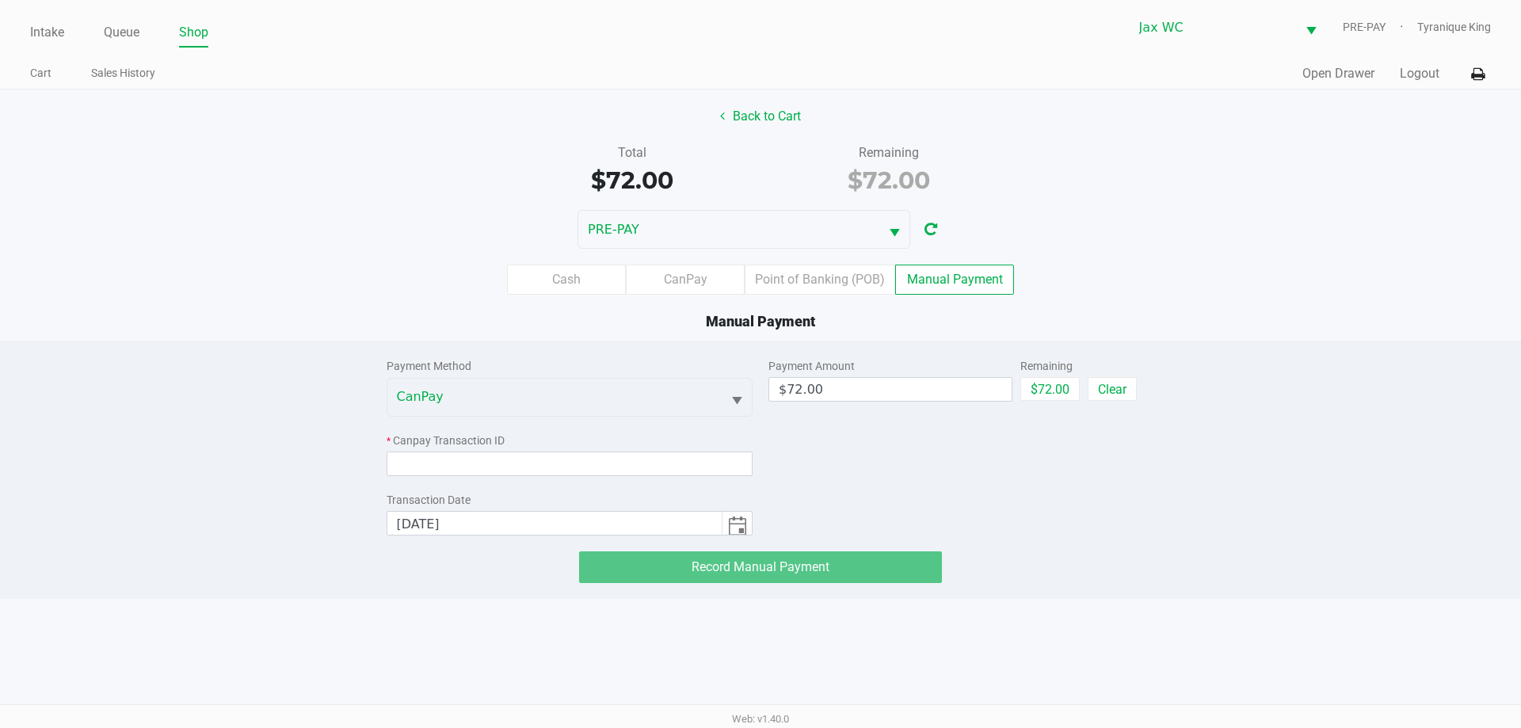
click at [1430, 278] on div "Cash CanPay Point of Banking (POB) Manual Payment" at bounding box center [760, 280] width 1521 height 30
click at [489, 456] on input at bounding box center [570, 463] width 367 height 25
paste input "AQEXERAVEQAY"
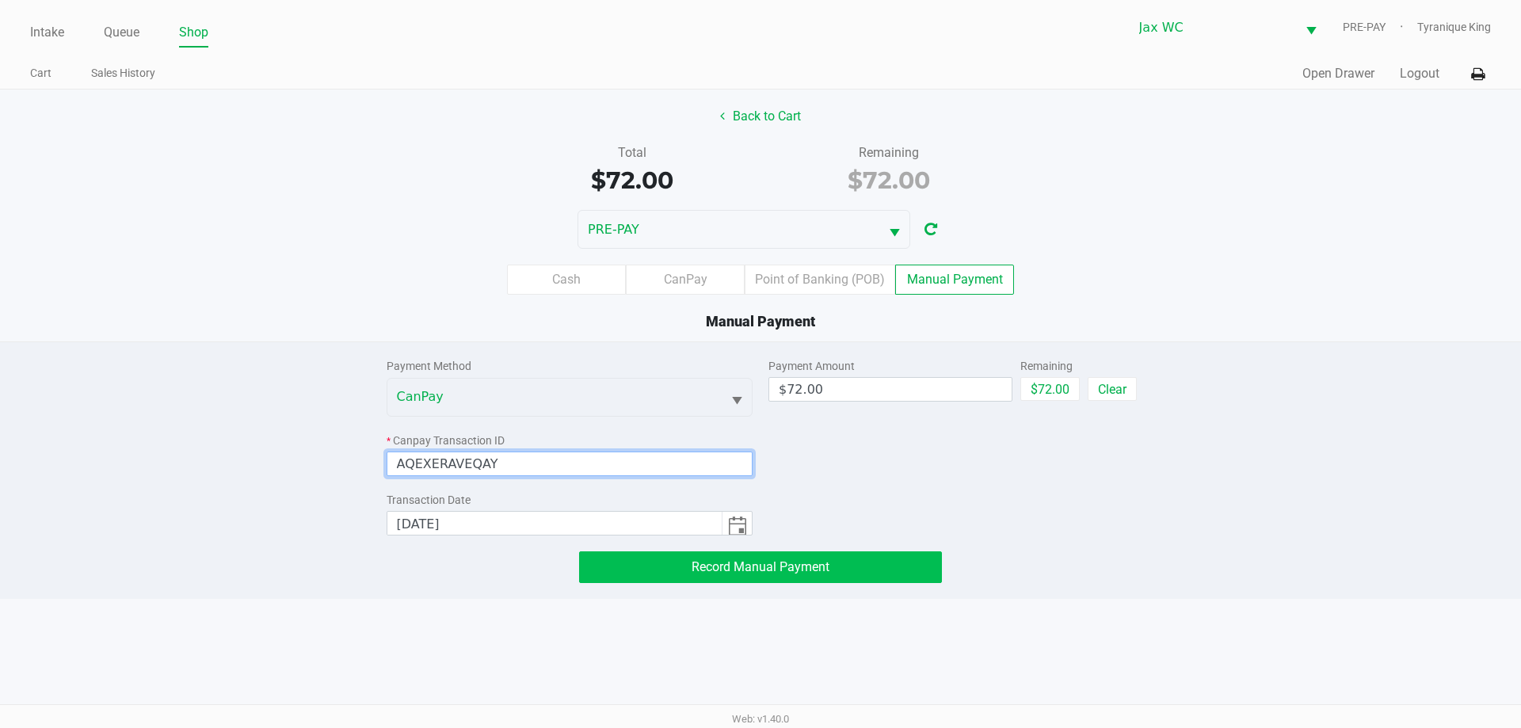
type input "AQEXERAVEQAY"
click at [616, 565] on button "Record Manual Payment" at bounding box center [760, 567] width 363 height 32
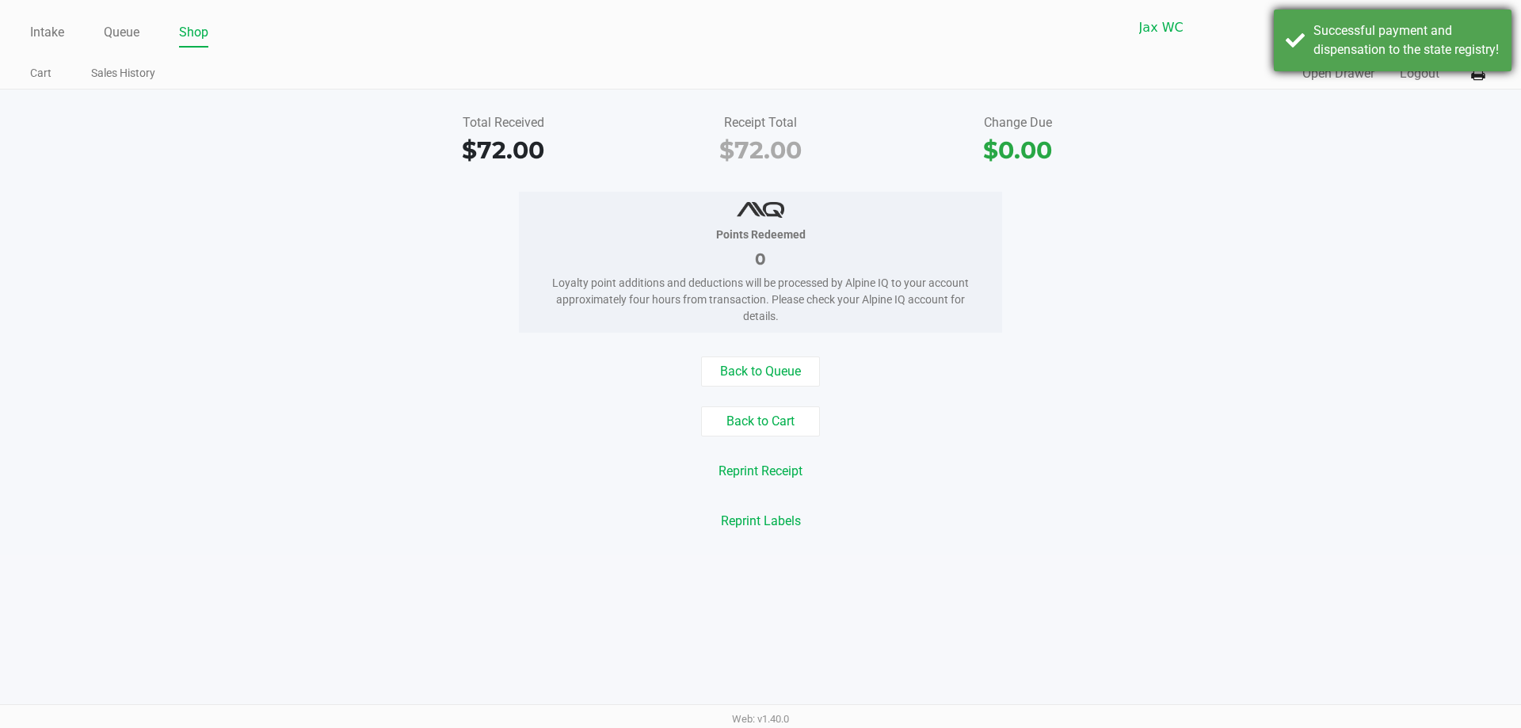
click at [1362, 71] on div "Successful payment and dispensation to the state registry!" at bounding box center [1393, 41] width 238 height 62
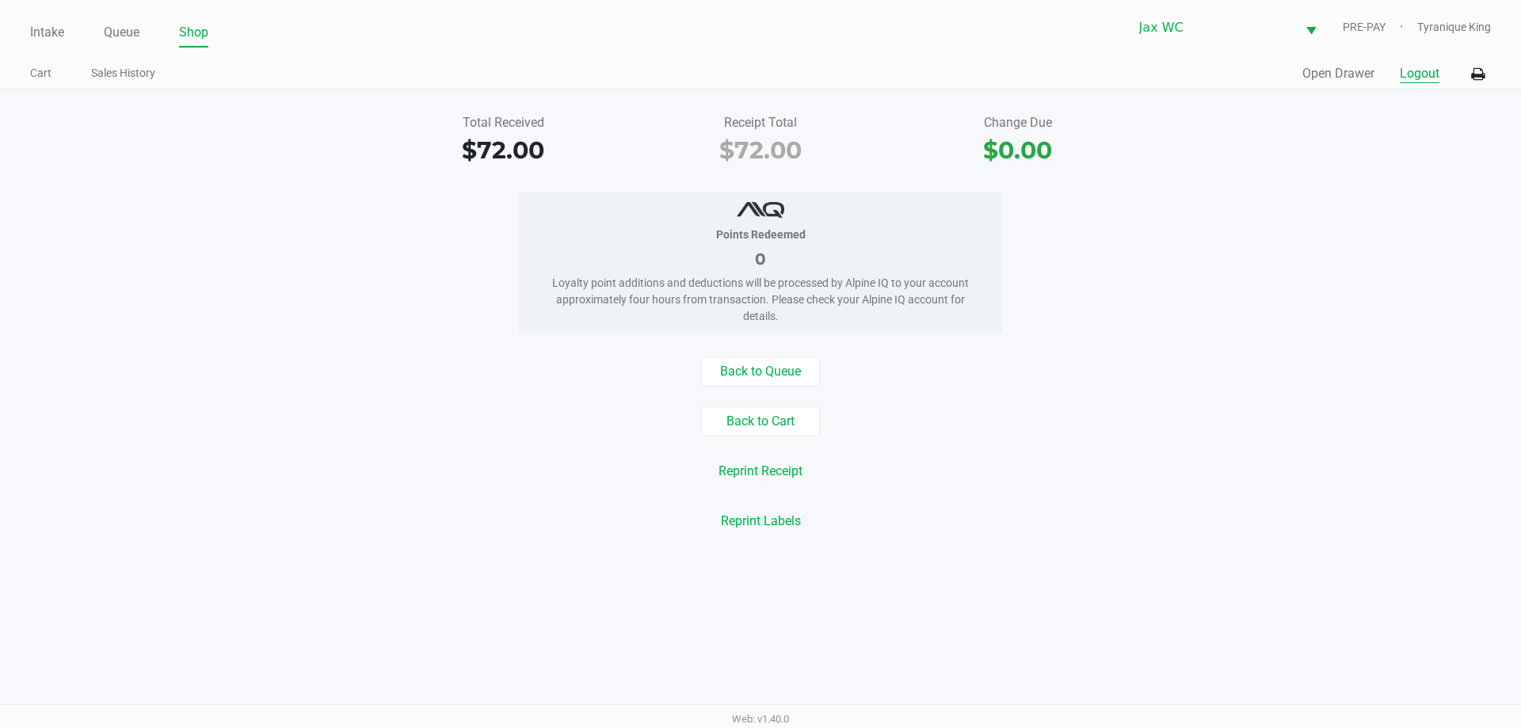
click at [1416, 78] on button "Logout" at bounding box center [1420, 73] width 40 height 19
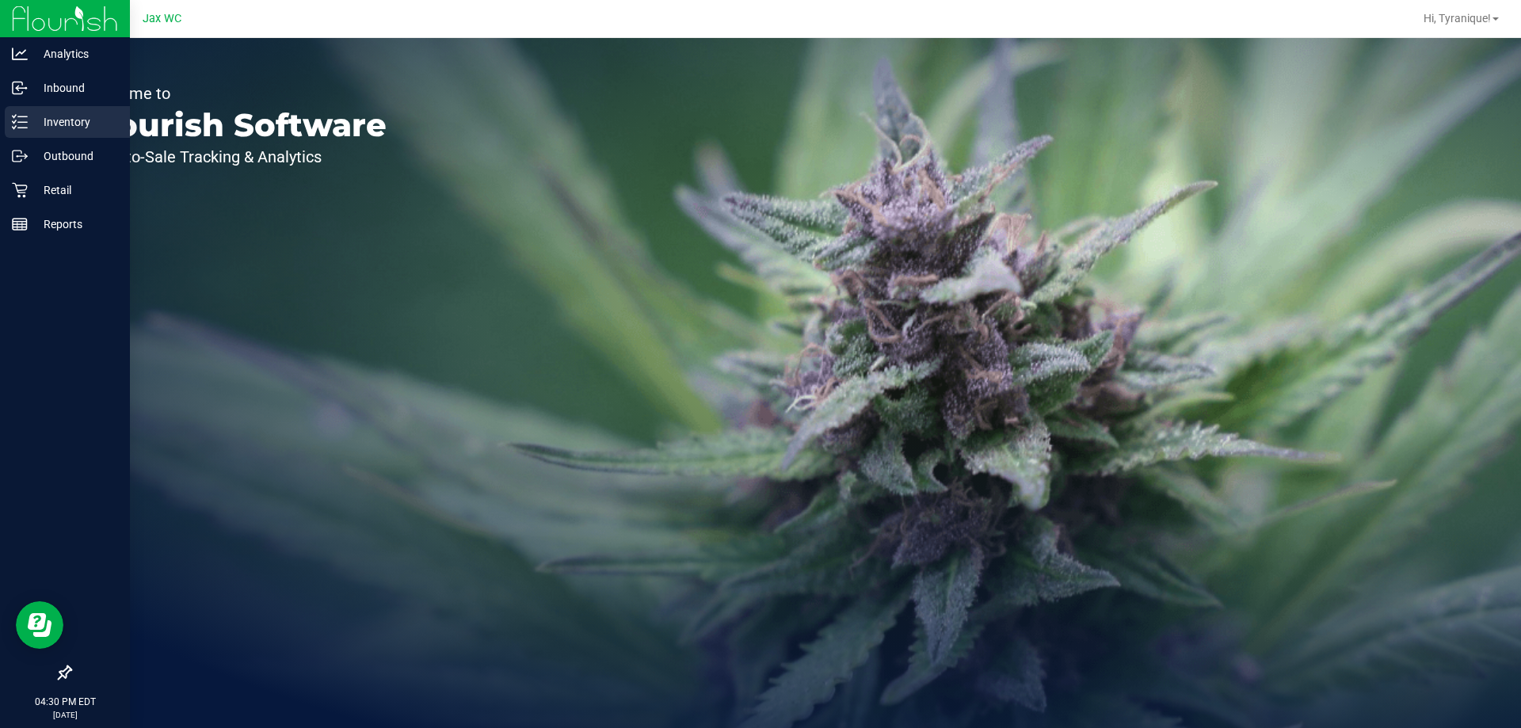
click at [24, 116] on line at bounding box center [22, 116] width 9 height 0
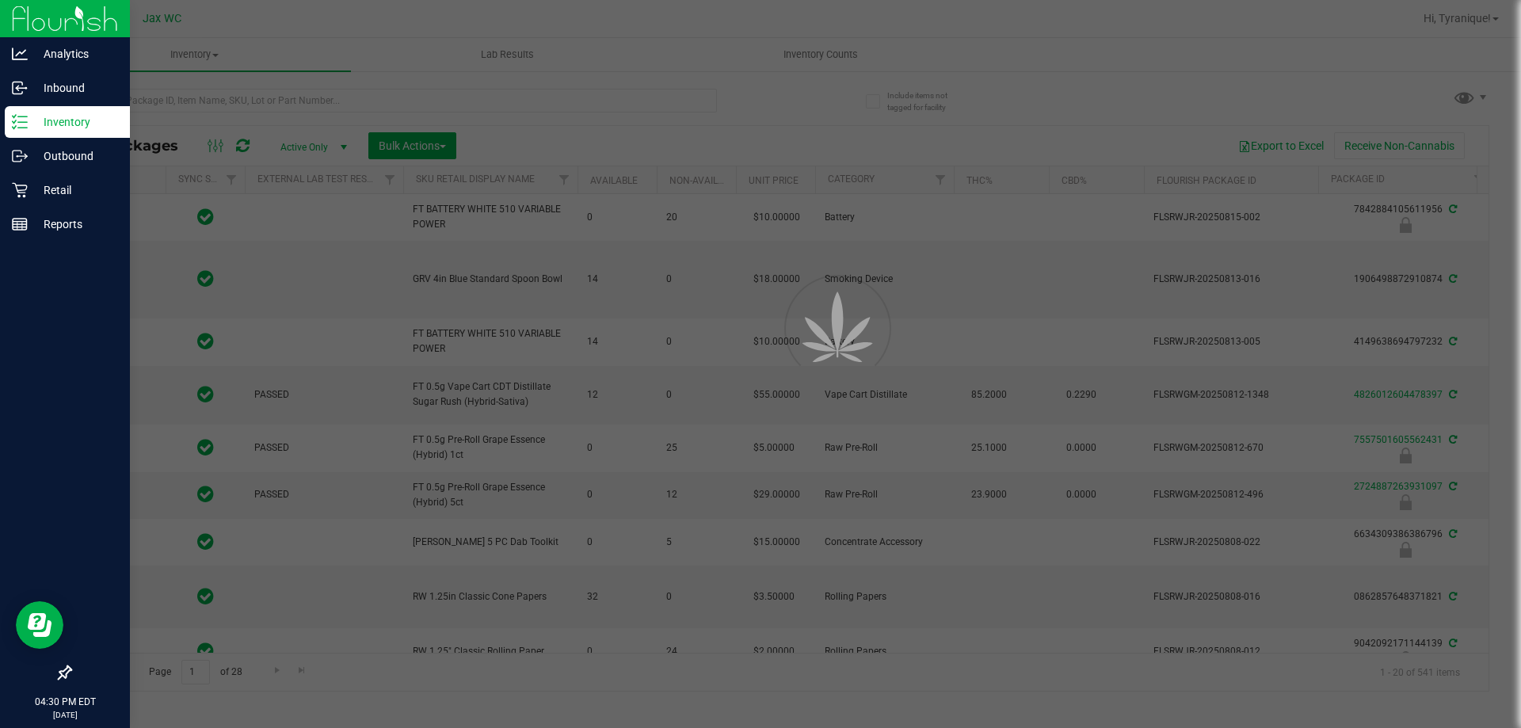
click at [242, 106] on div at bounding box center [760, 364] width 1521 height 728
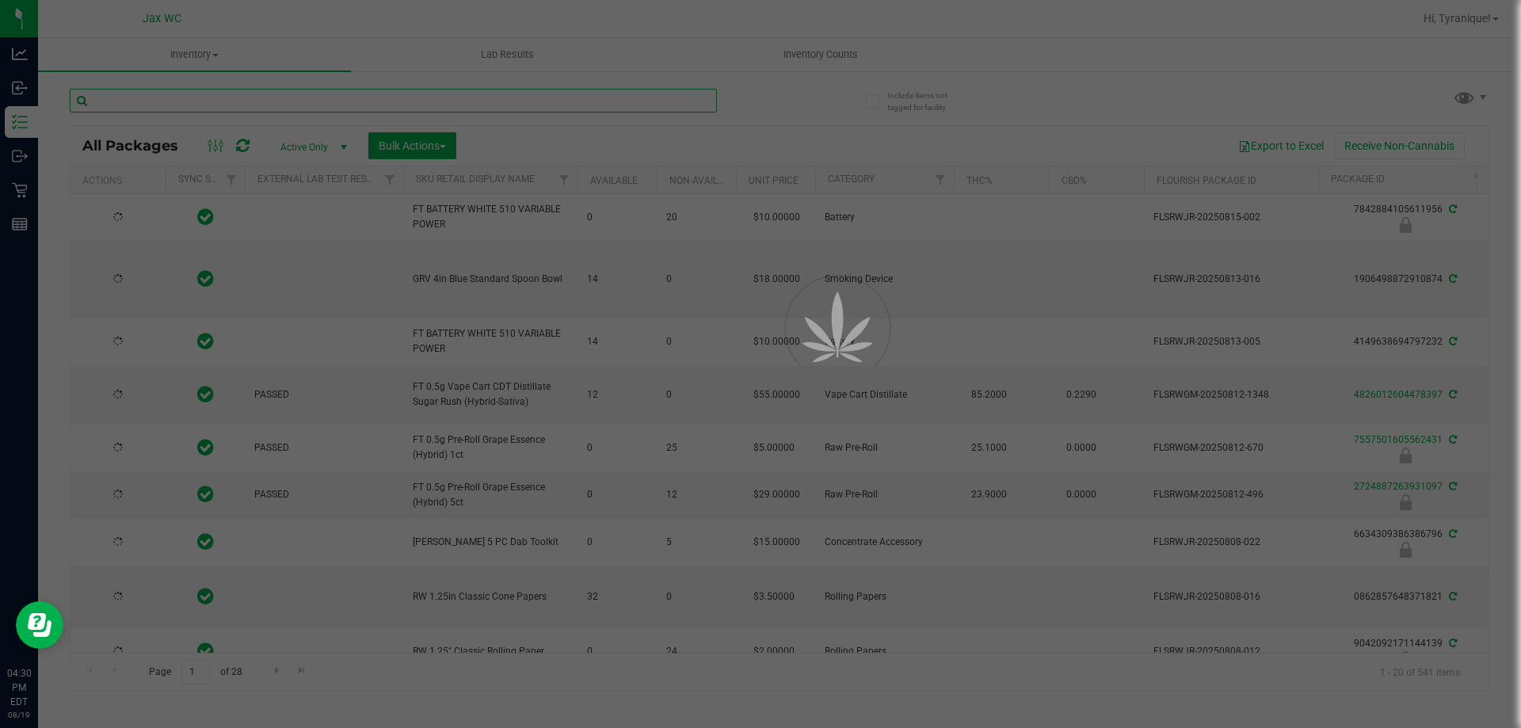
click at [237, 102] on input "text" at bounding box center [393, 101] width 647 height 24
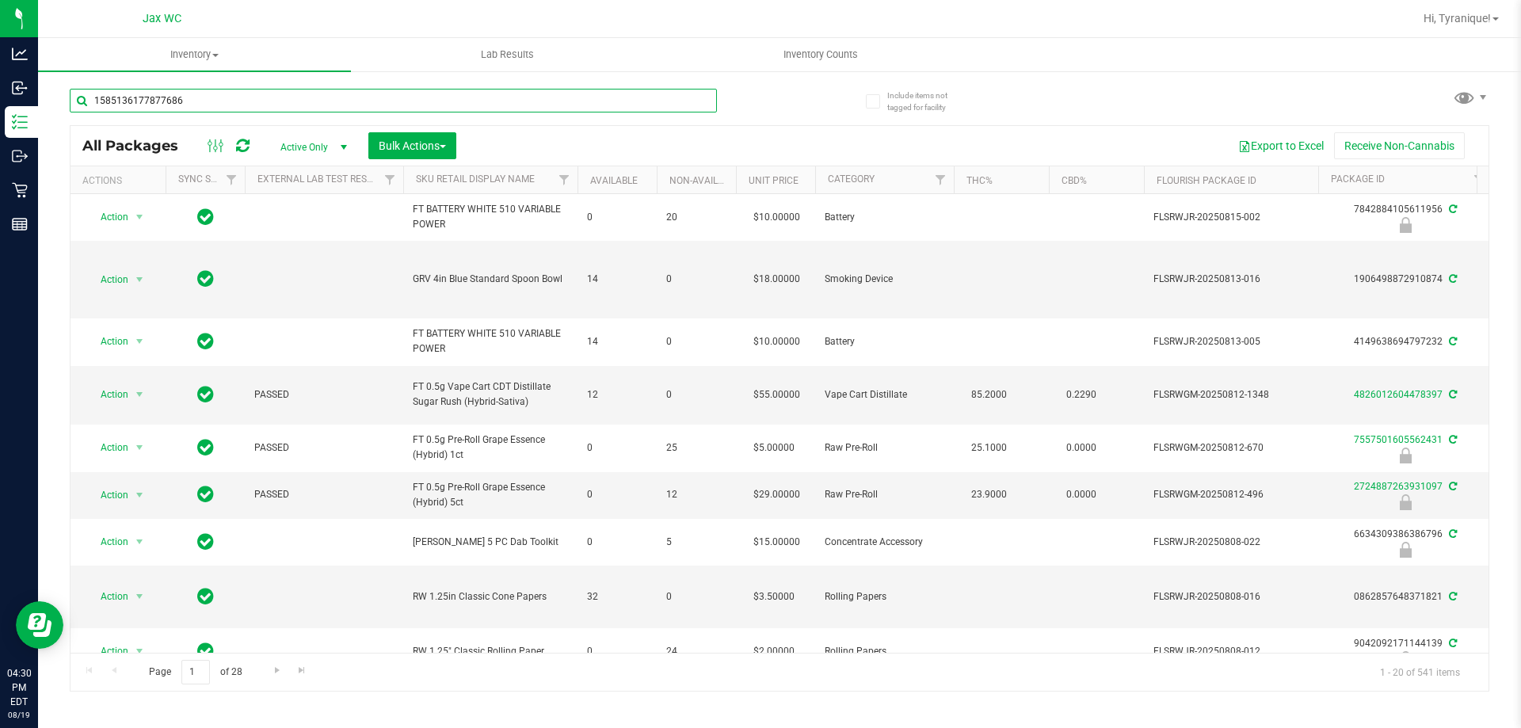
type input "1585136177877686"
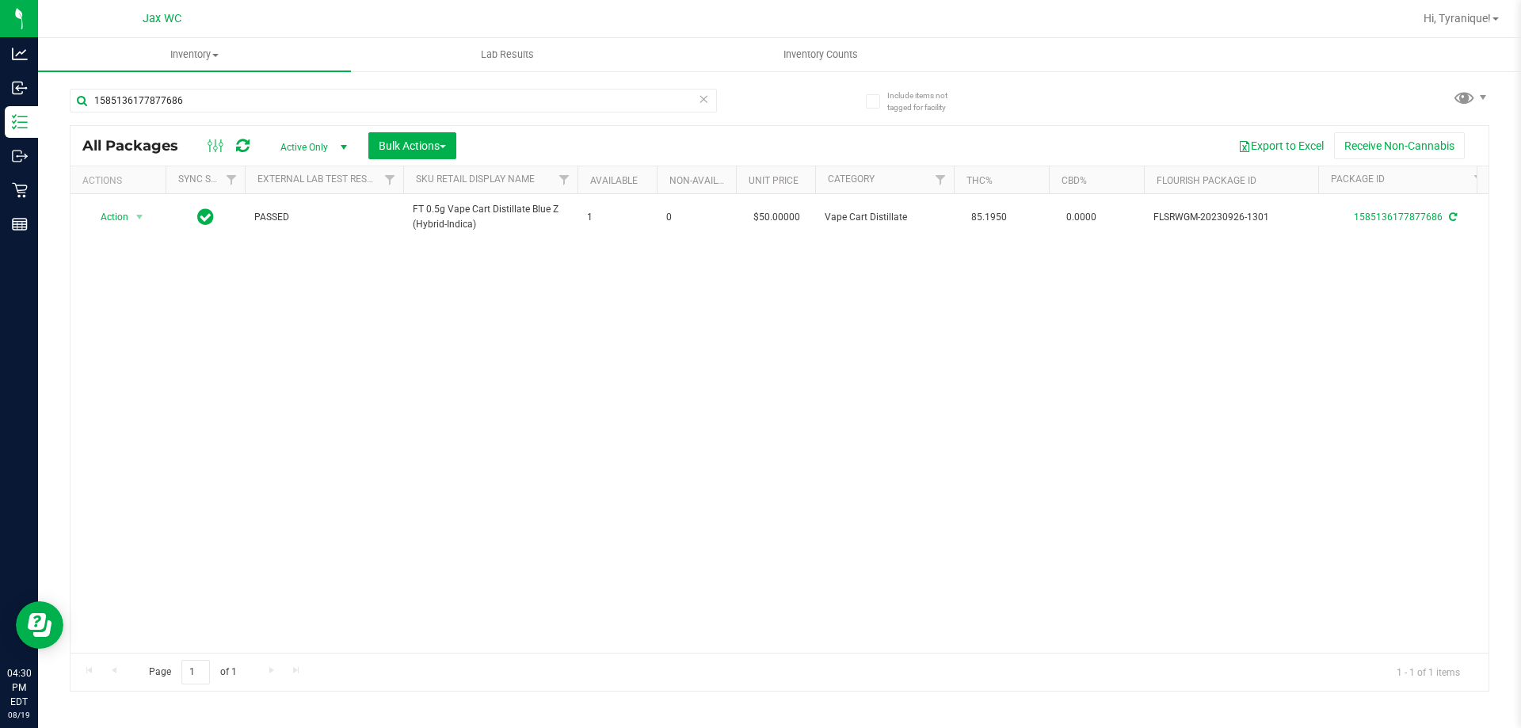
drag, startPoint x: 586, startPoint y: 652, endPoint x: 609, endPoint y: 642, distance: 24.9
click at [634, 649] on div "All Packages Active Only Active Only Lab Samples Locked All External Internal B…" at bounding box center [779, 408] width 1419 height 566
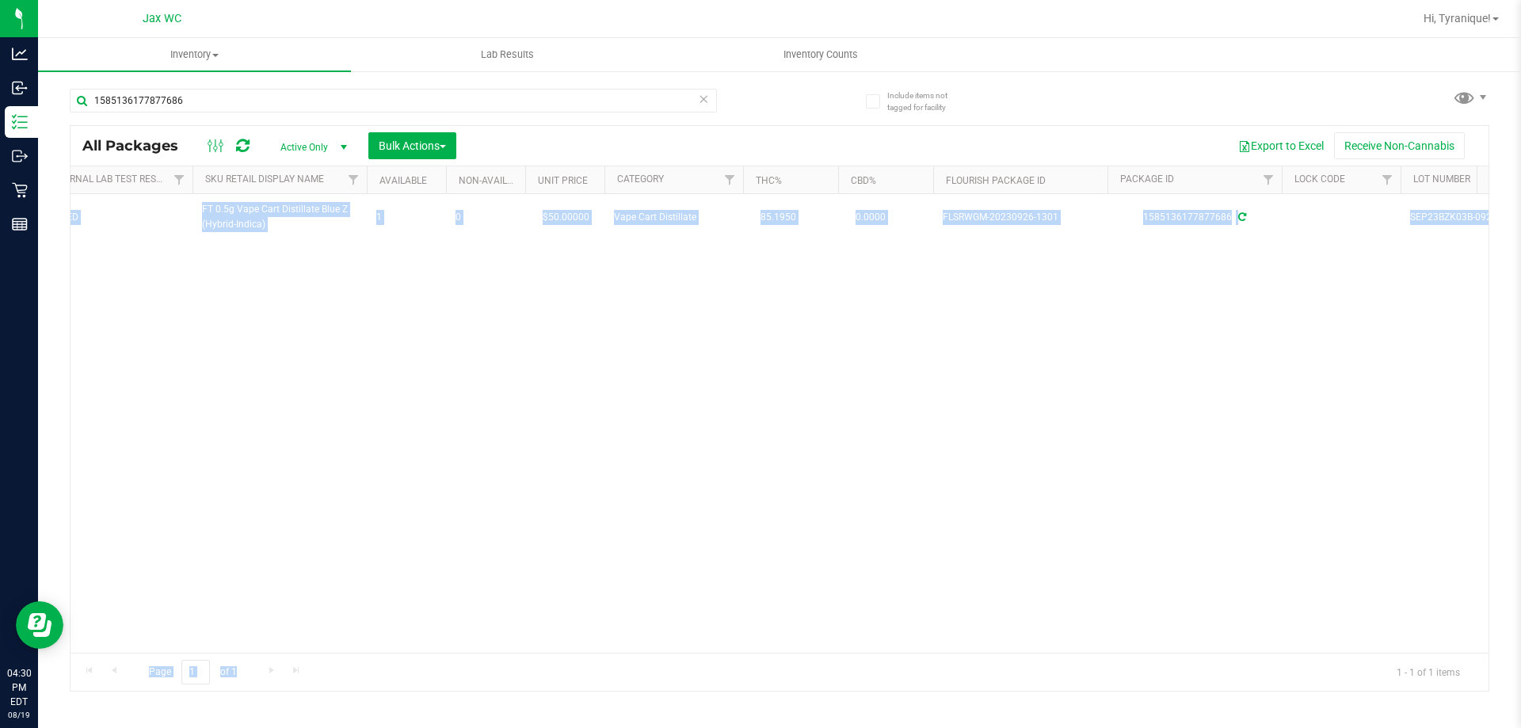
scroll to position [0, 213]
click at [787, 511] on div "Action Action Adjust qty Create package Edit attributes Global inventory Locate…" at bounding box center [779, 423] width 1418 height 459
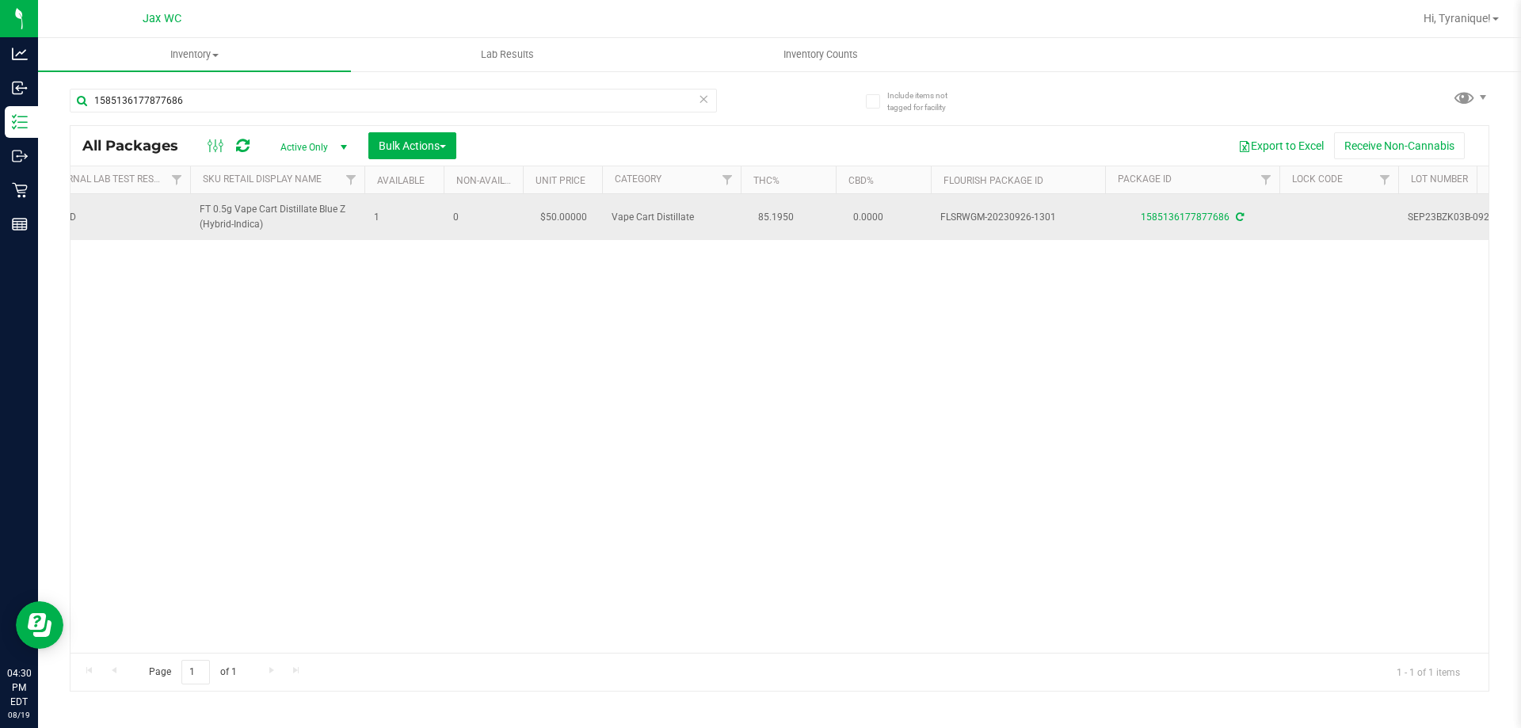
click at [1434, 211] on span "SEP23BZK03B-0926" at bounding box center [1457, 217] width 100 height 15
click at [1435, 218] on span "SEP23BZK03B-0926" at bounding box center [1457, 217] width 100 height 15
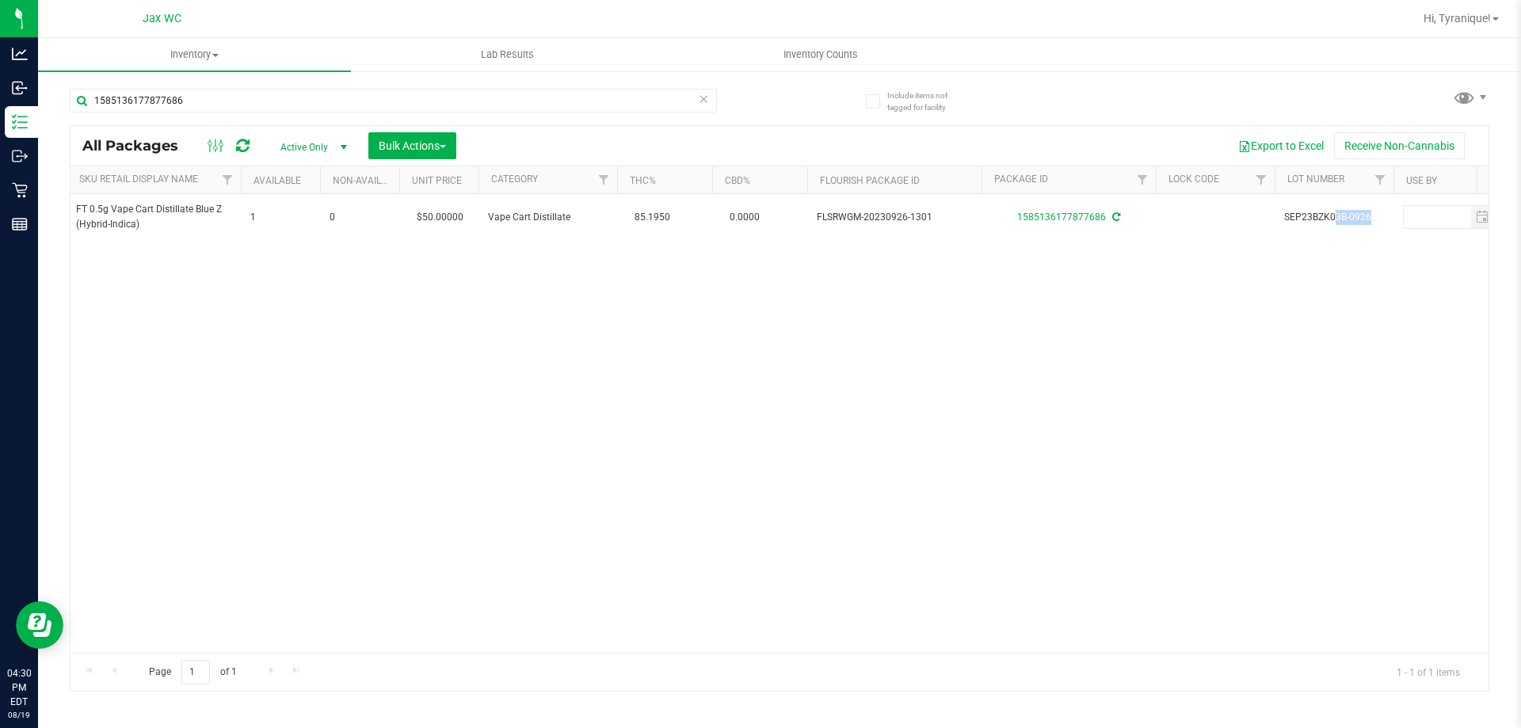
scroll to position [0, 338]
copy tr "SEP23BZK03B-0926"
